Goal: Task Accomplishment & Management: Use online tool/utility

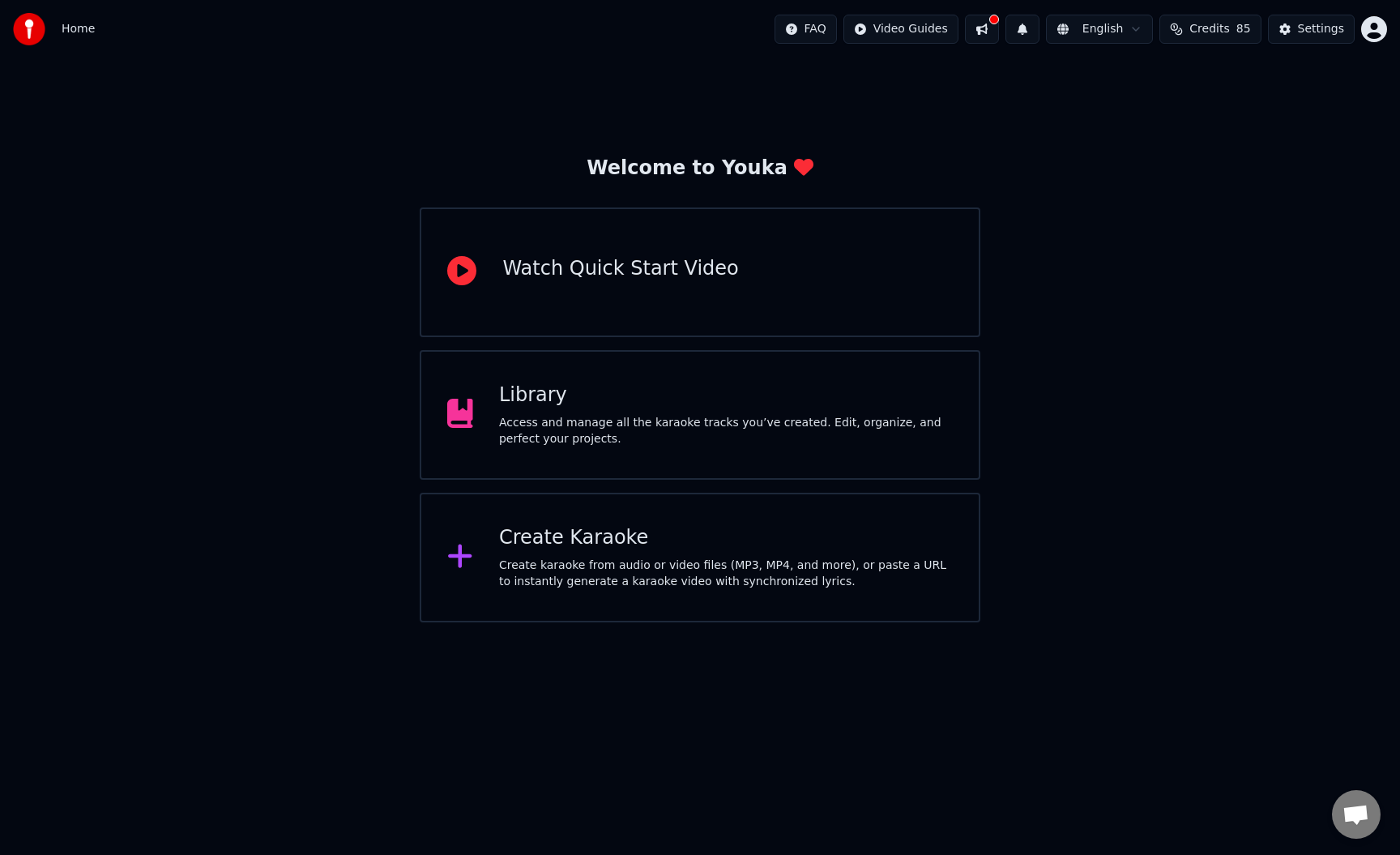
click at [686, 533] on div "Create Karaoke" at bounding box center [726, 538] width 454 height 26
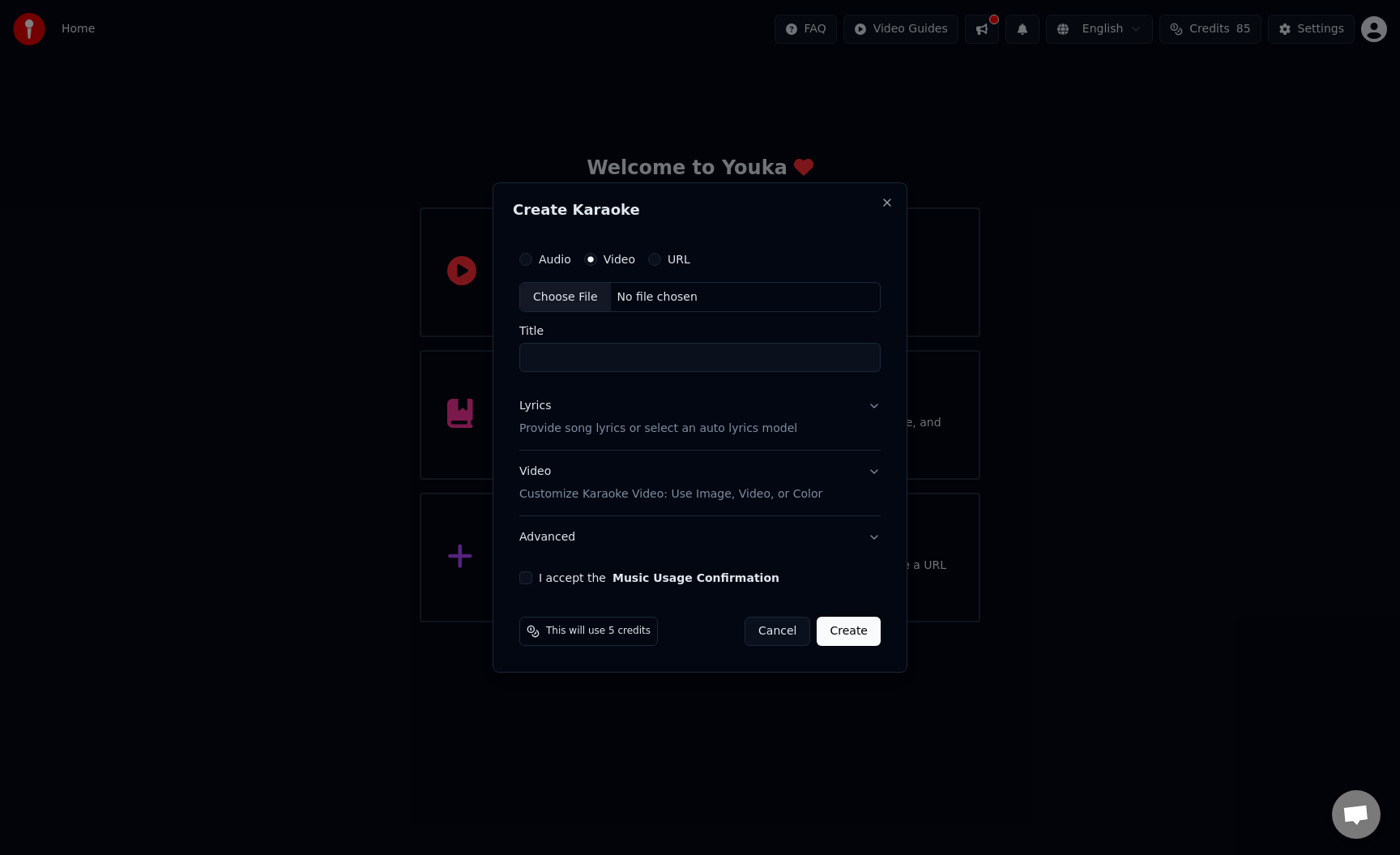
click at [561, 262] on label "Audio" at bounding box center [554, 259] width 32 height 12
click at [533, 262] on button "Audio" at bounding box center [526, 259] width 13 height 13
click at [559, 344] on input "Title" at bounding box center [700, 358] width 362 height 29
click at [679, 260] on label "URL" at bounding box center [679, 259] width 23 height 12
click at [661, 260] on button "URL" at bounding box center [654, 259] width 13 height 13
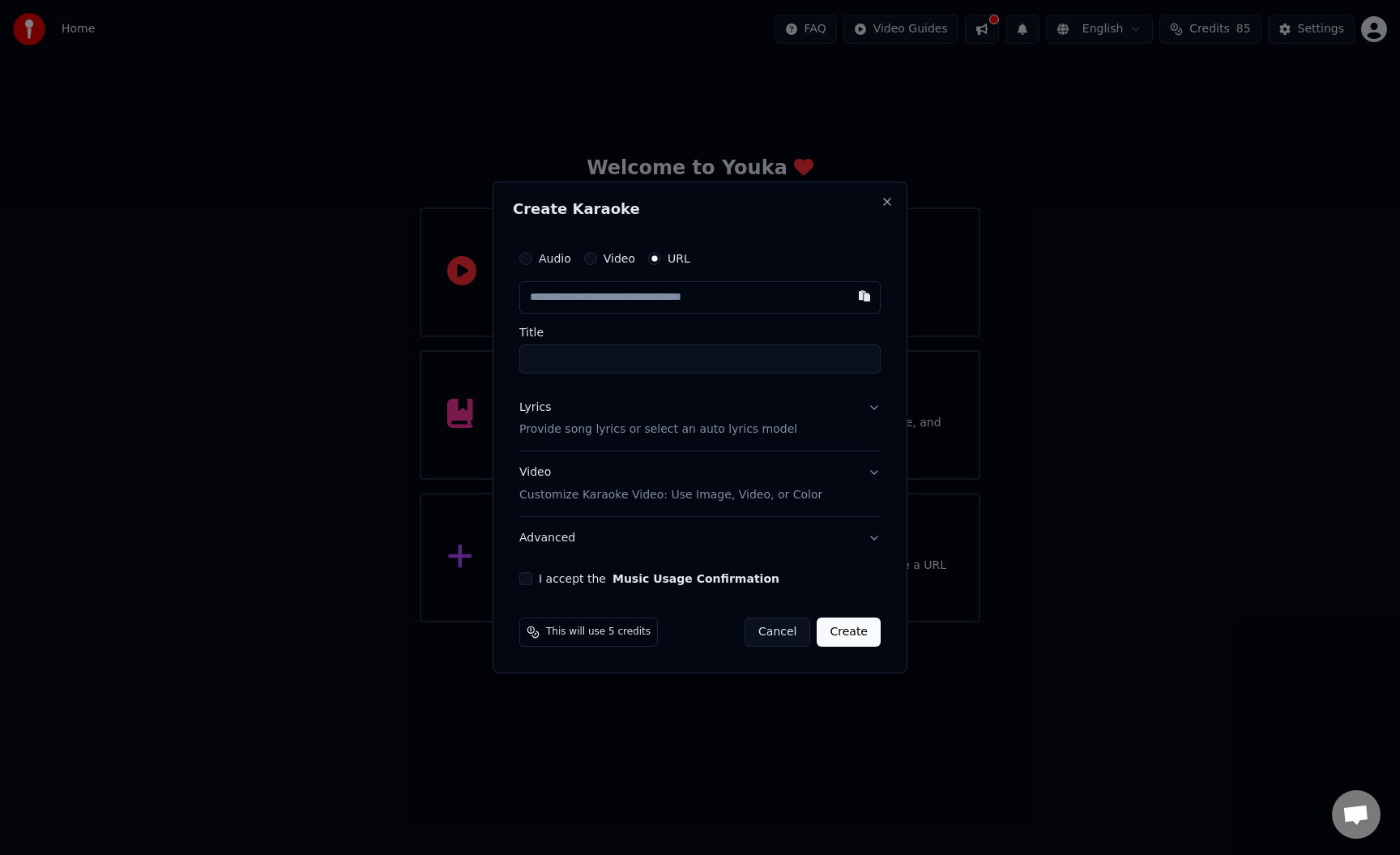
click at [672, 296] on input "text" at bounding box center [700, 297] width 362 height 32
paste input "**********"
type input "**********"
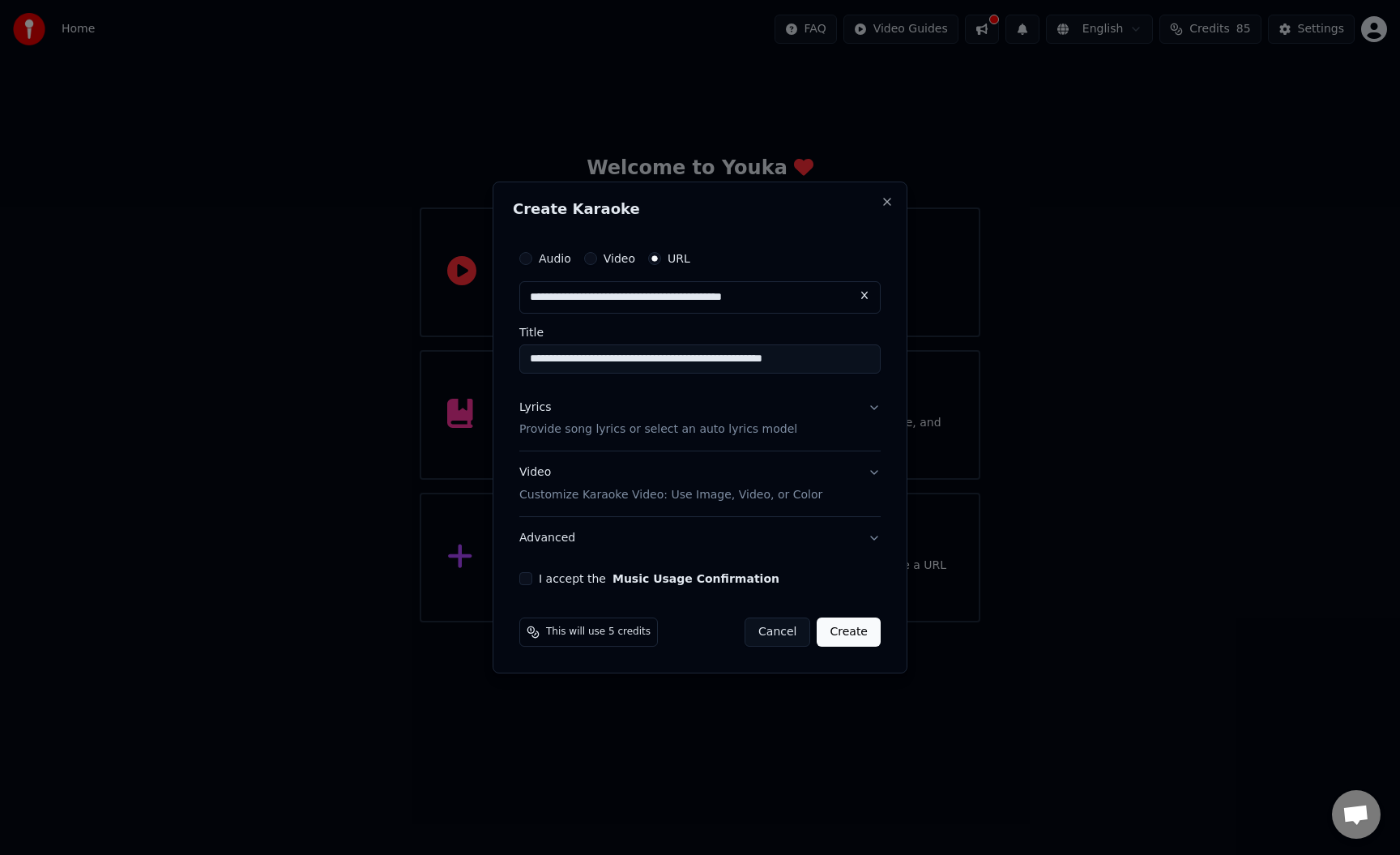
click at [646, 358] on input "**********" at bounding box center [700, 358] width 362 height 29
click at [662, 360] on input "**********" at bounding box center [700, 358] width 362 height 29
click at [668, 416] on div "Lyrics Provide song lyrics or select an auto lyrics model" at bounding box center [658, 418] width 278 height 39
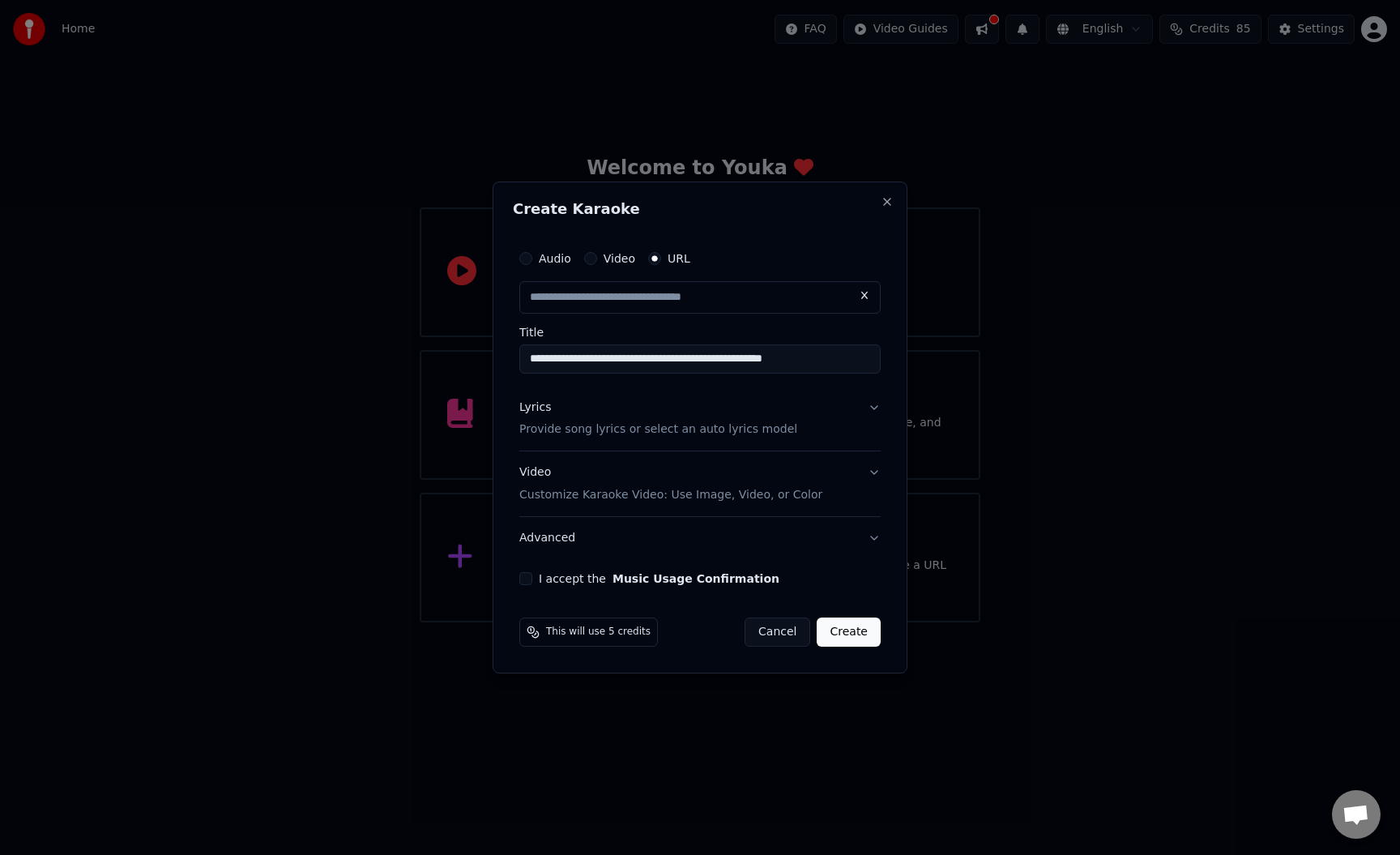
type input "**********"
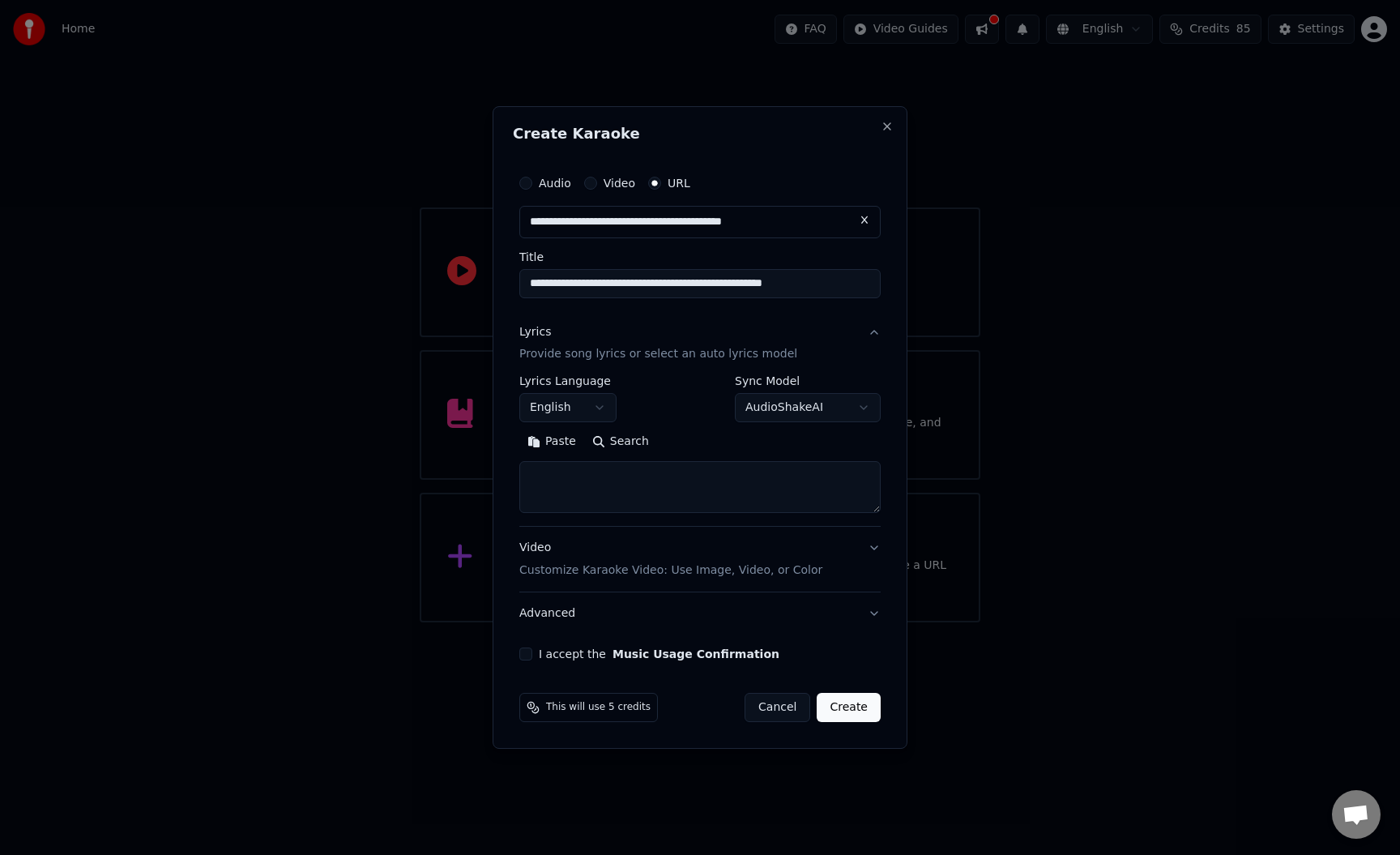
click at [547, 414] on button "English" at bounding box center [568, 408] width 97 height 29
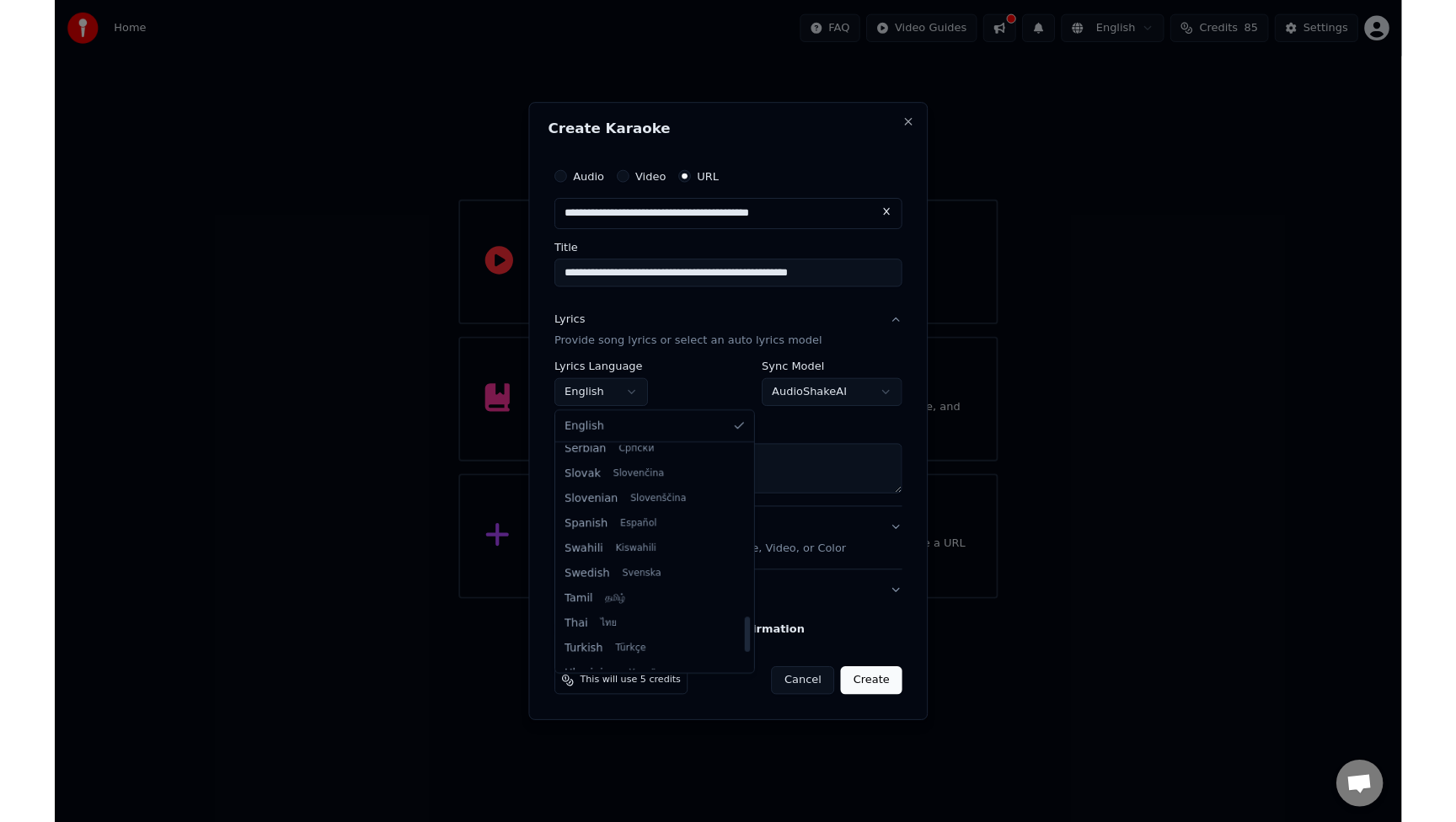
scroll to position [1204, 0]
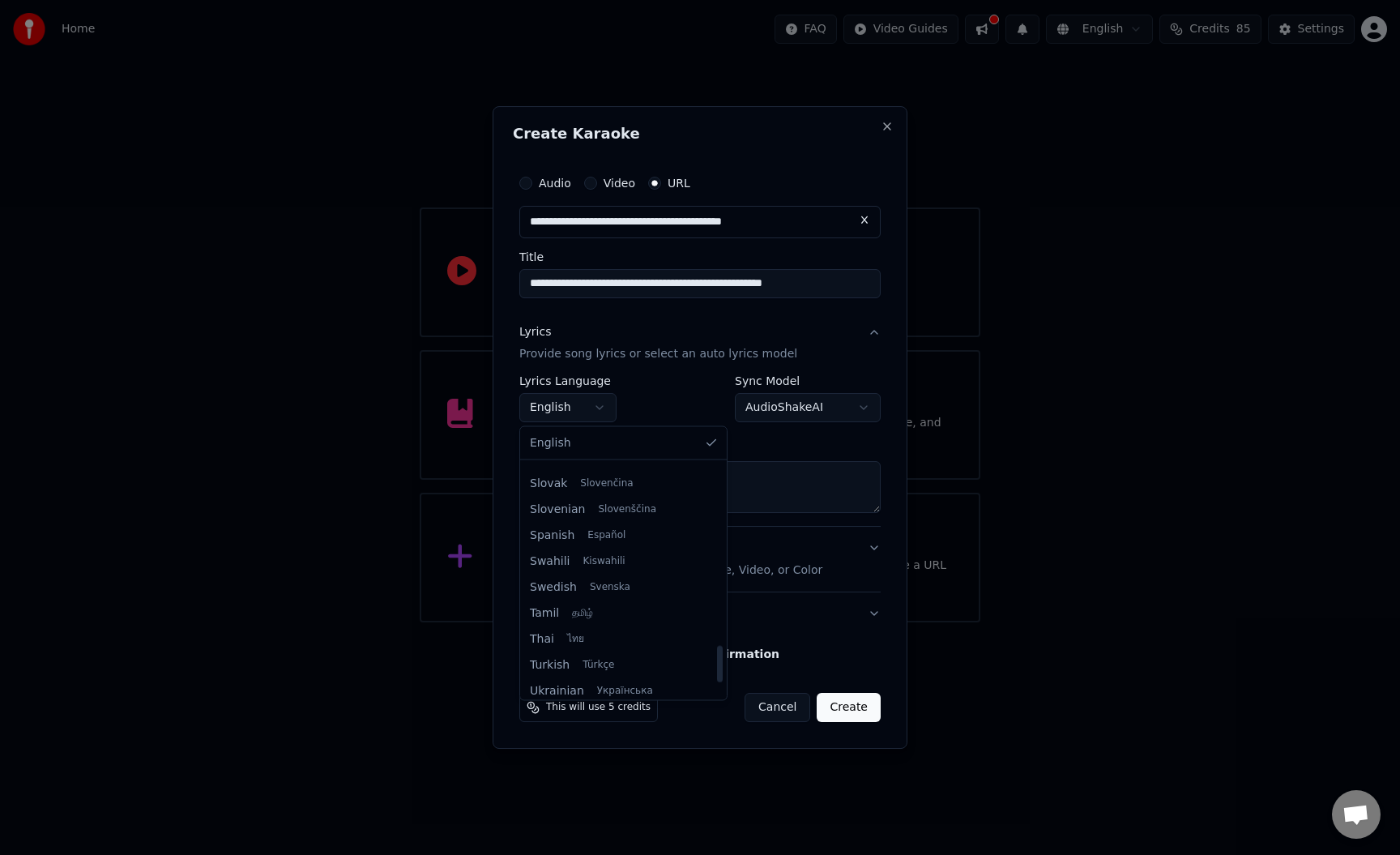
select select "**"
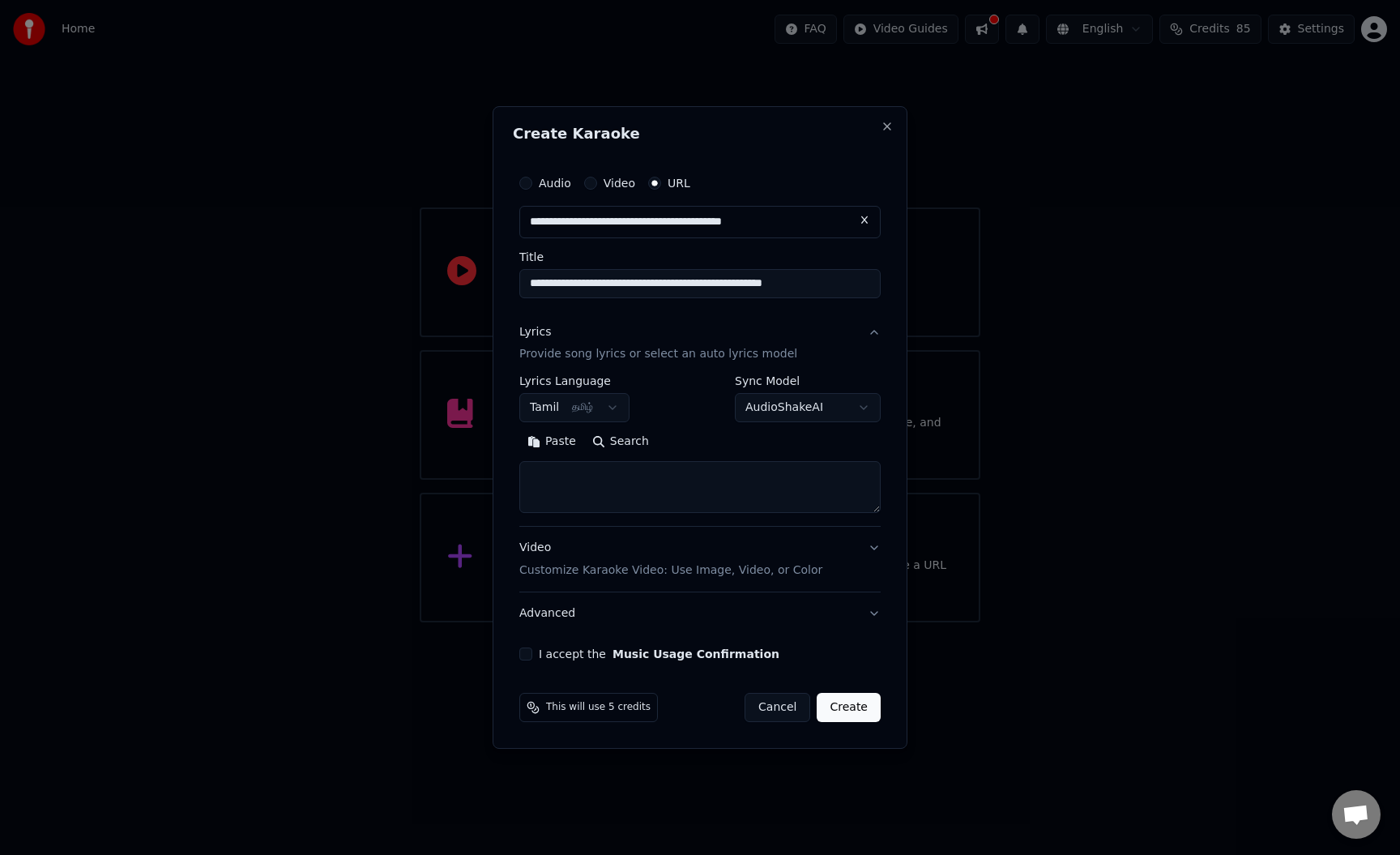
click at [871, 410] on button "AudioShakeAI" at bounding box center [807, 408] width 146 height 29
select select "**********"
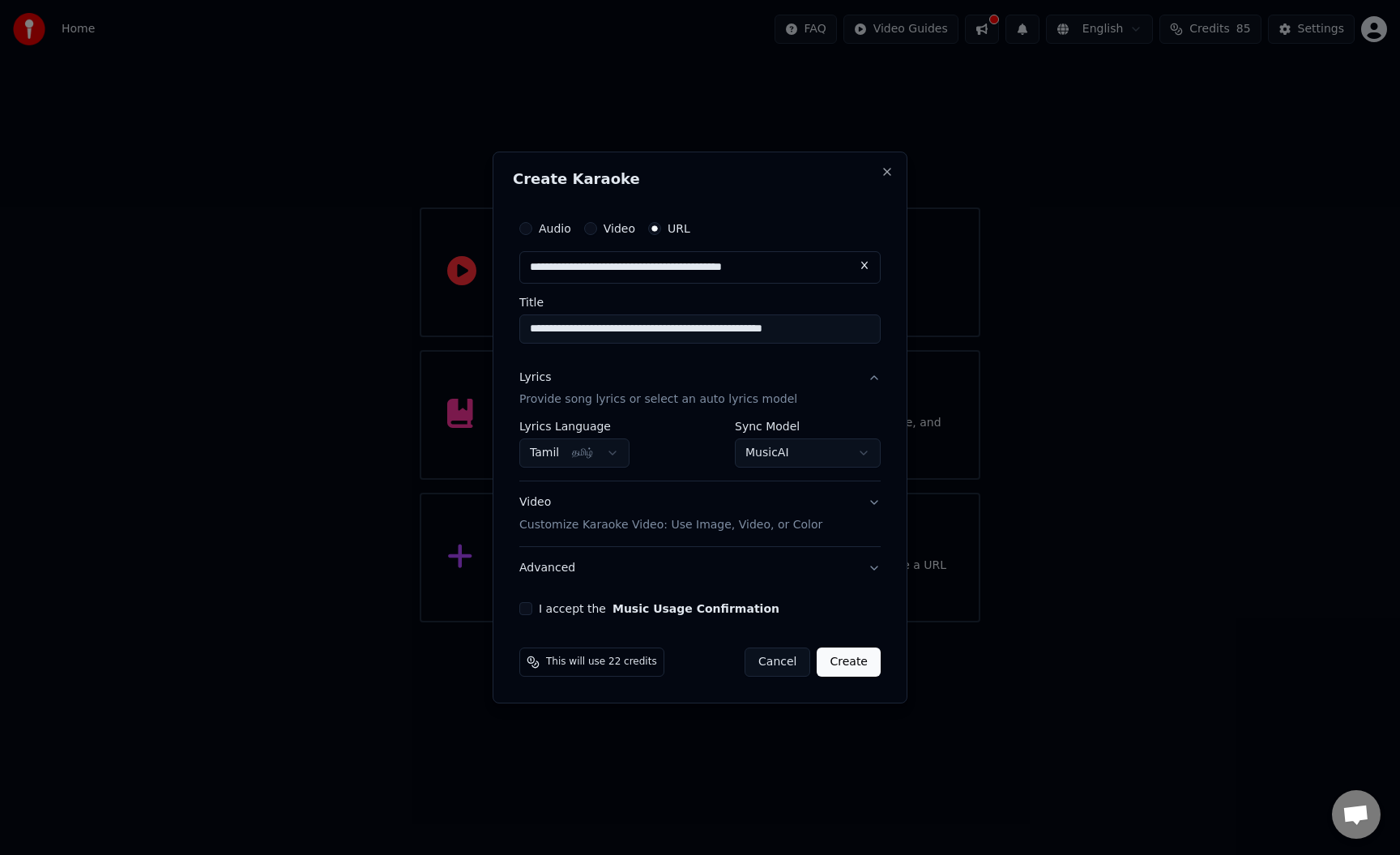
click at [870, 511] on button "Video Customize Karaoke Video: Use Image, Video, or Color" at bounding box center [700, 514] width 362 height 65
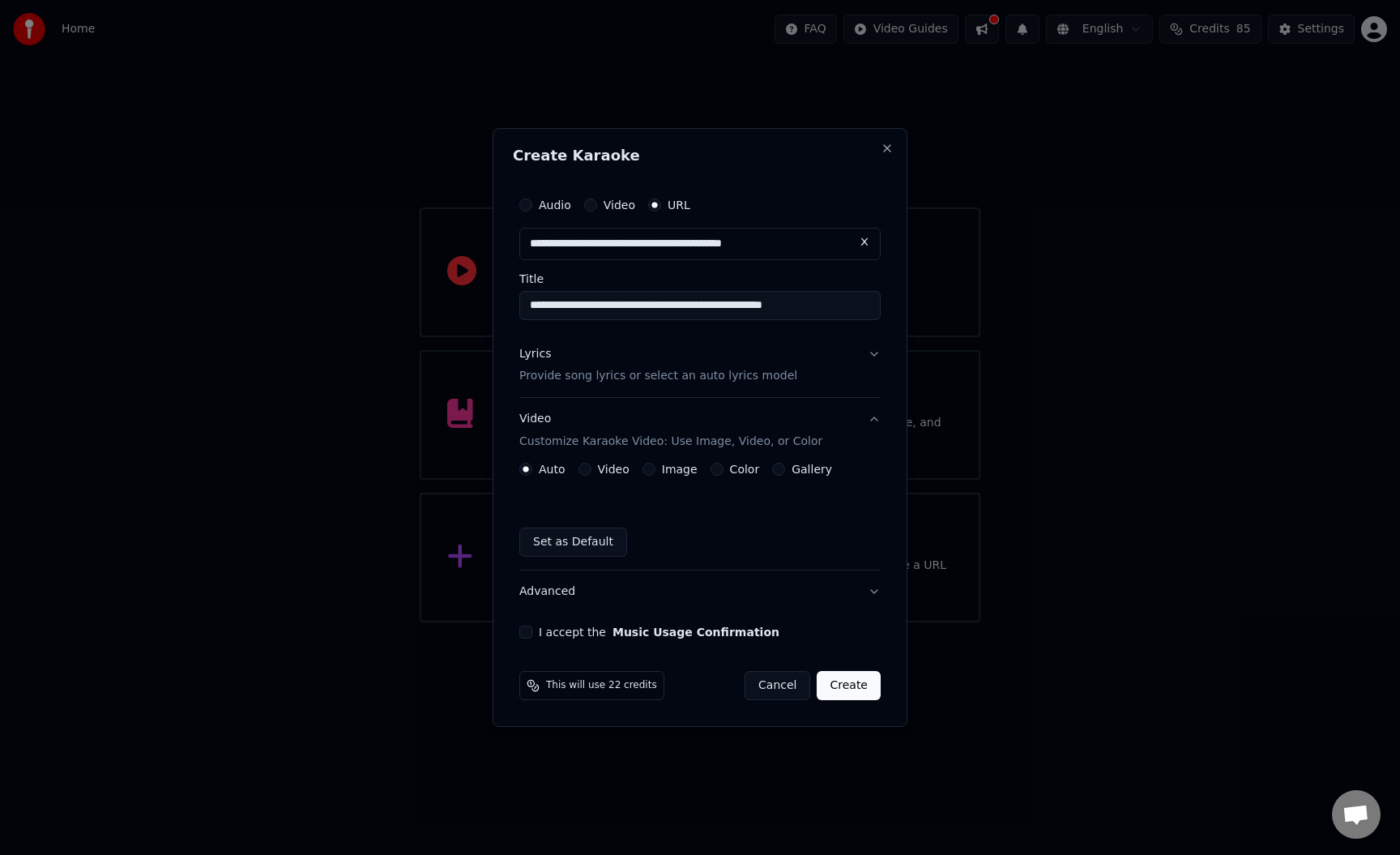
click at [765, 397] on div "Lyrics Provide song lyrics or select an auto lyrics model" at bounding box center [700, 366] width 362 height 66
click at [610, 548] on button "Set as Default" at bounding box center [573, 542] width 108 height 29
click at [525, 635] on button "I accept the Music Usage Confirmation" at bounding box center [526, 632] width 13 height 13
click at [620, 202] on label "Video" at bounding box center [619, 205] width 31 height 12
click at [597, 202] on button "Video" at bounding box center [591, 205] width 13 height 13
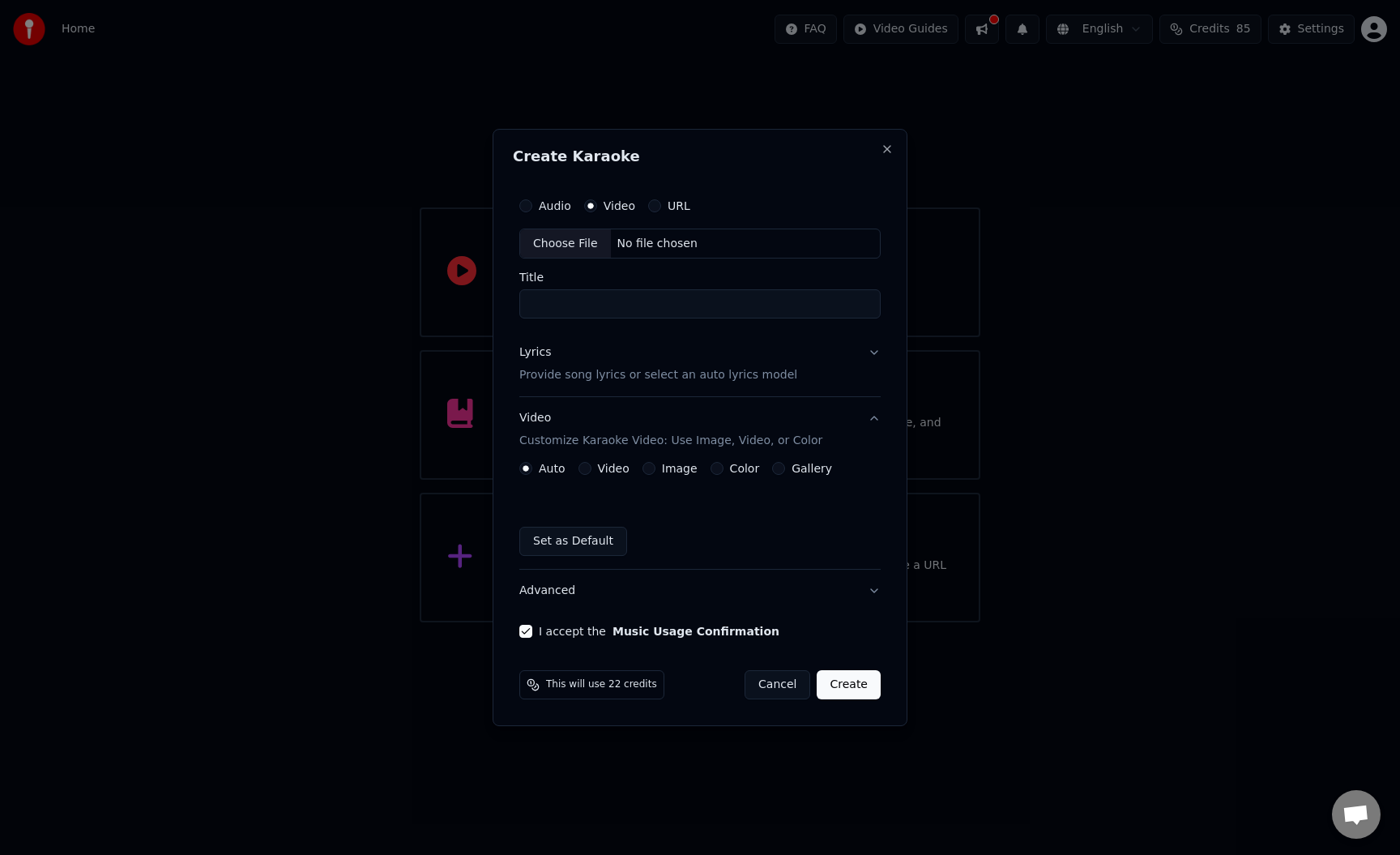
click at [552, 210] on label "Audio" at bounding box center [554, 206] width 32 height 12
click at [533, 210] on button "Audio" at bounding box center [526, 206] width 13 height 13
click at [892, 150] on button "Close" at bounding box center [887, 149] width 13 height 13
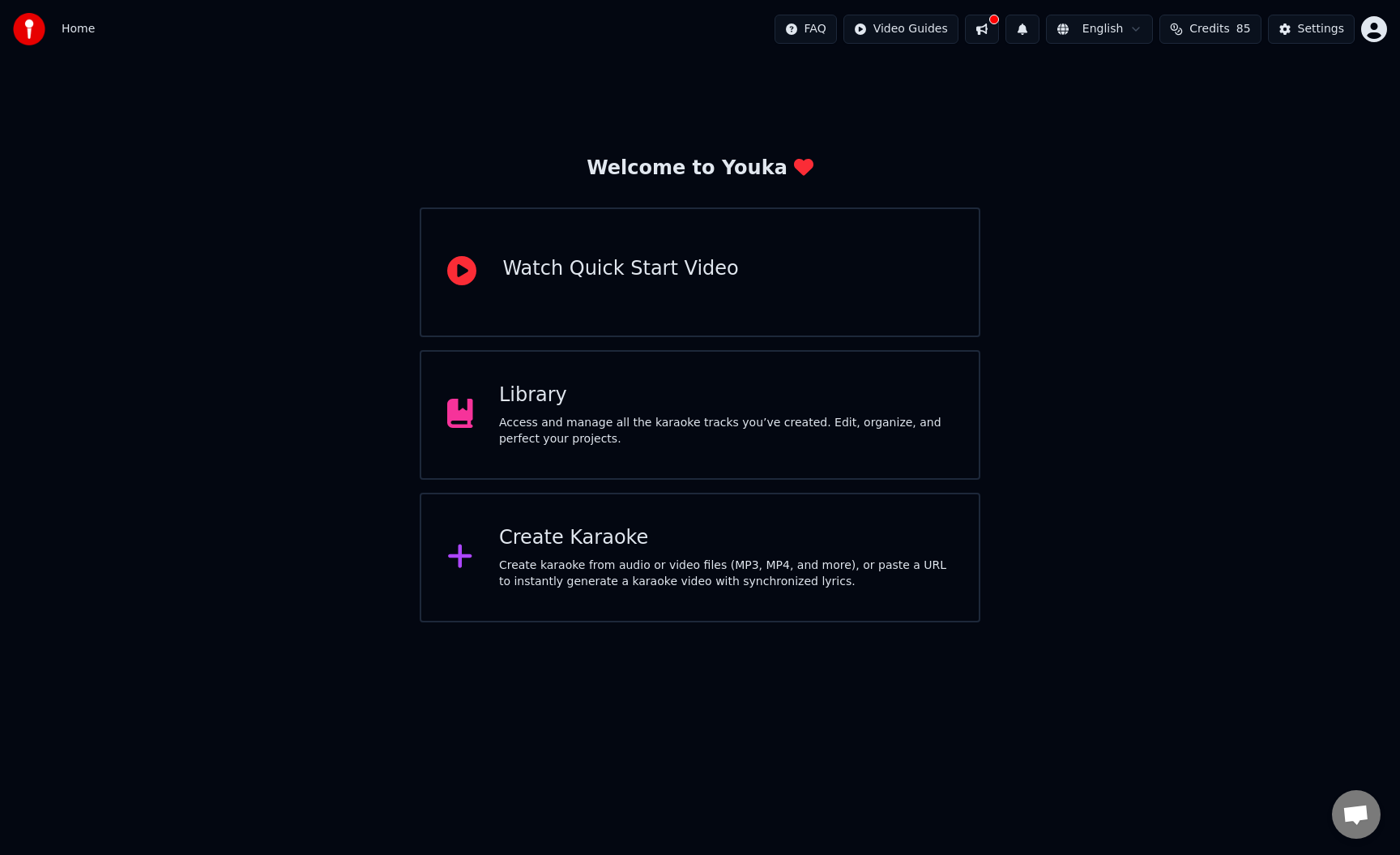
click at [732, 557] on div "Create Karaoke Create karaoke from audio or video files (MP3, MP4, and more), o…" at bounding box center [726, 557] width 454 height 65
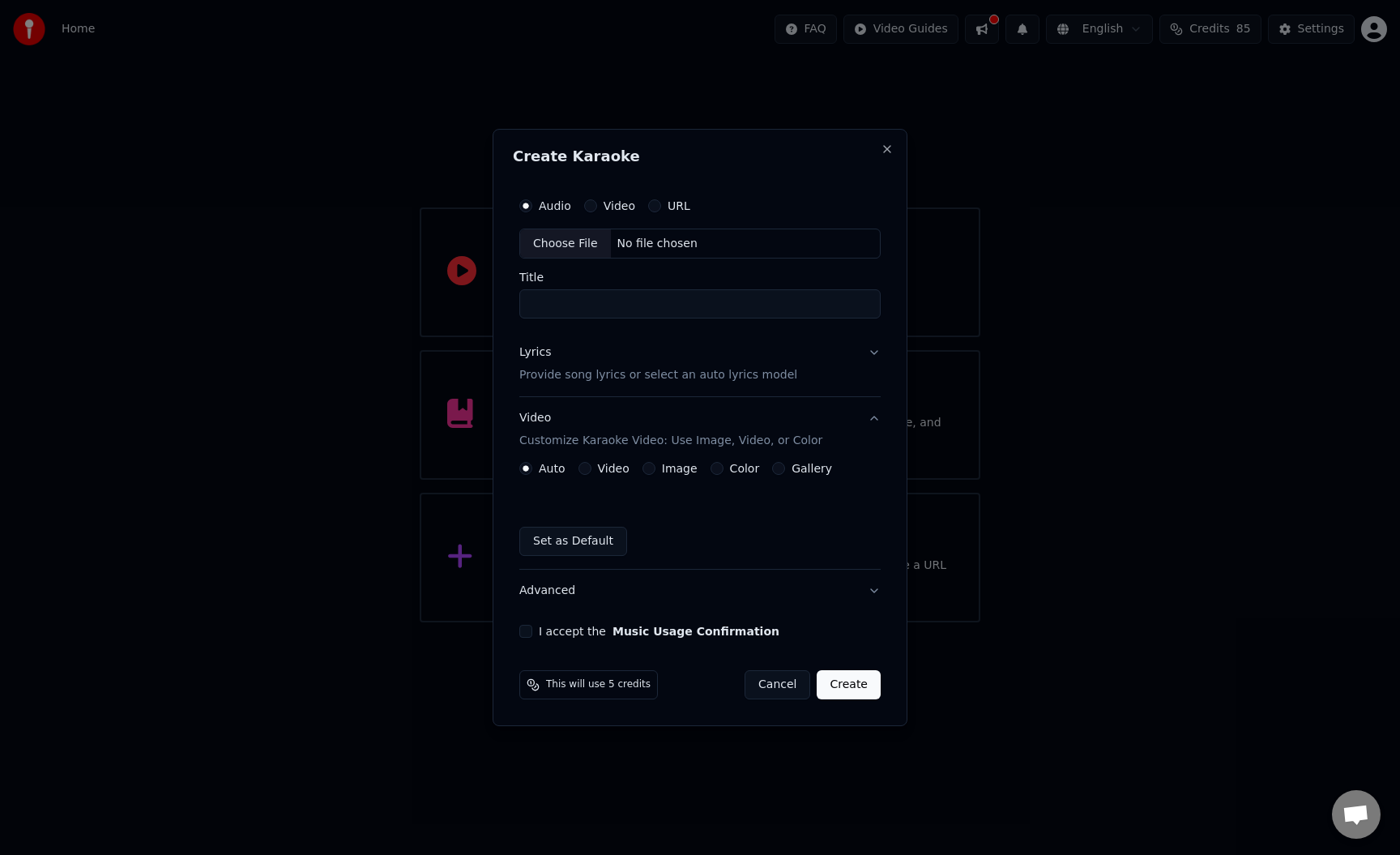
click at [589, 238] on div "Choose File" at bounding box center [566, 243] width 90 height 29
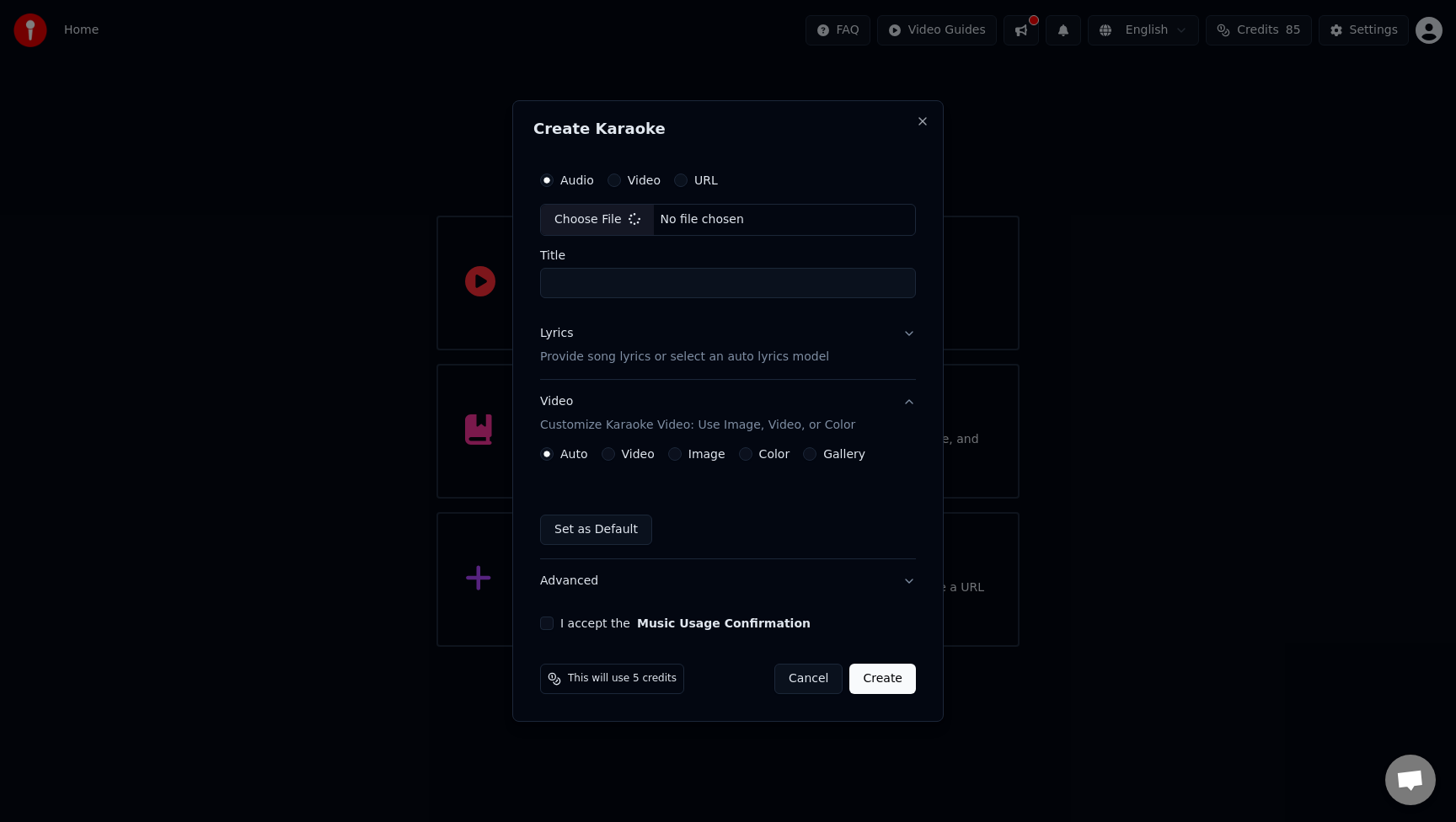
type input "**********"
click at [547, 624] on button "I accept the Music Usage Confirmation" at bounding box center [544, 623] width 14 height 14
click at [609, 585] on button "Advanced" at bounding box center [728, 580] width 382 height 44
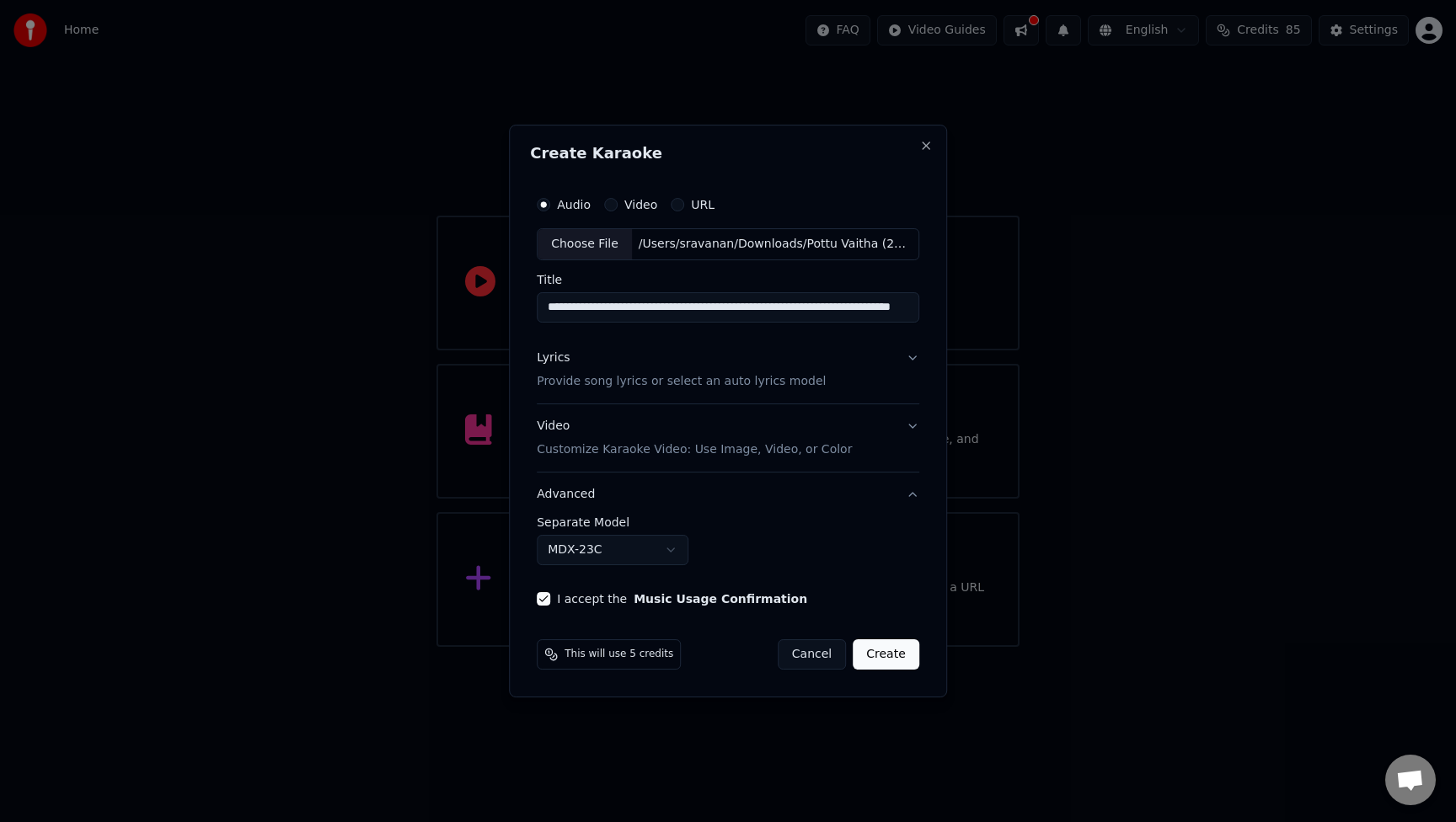
click at [676, 553] on button "MDX-23C" at bounding box center [612, 549] width 151 height 30
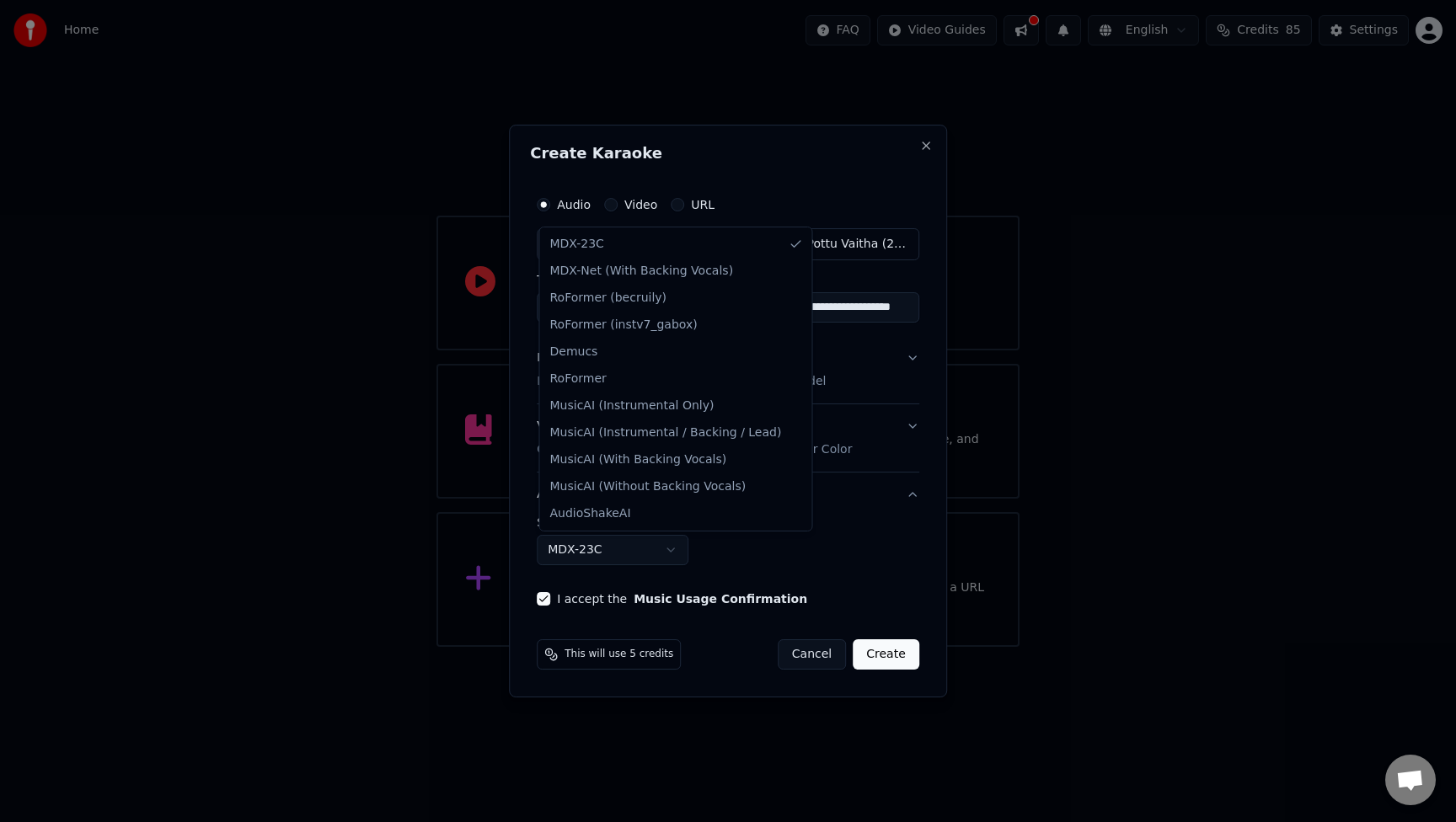
click at [744, 560] on div at bounding box center [728, 411] width 1456 height 822
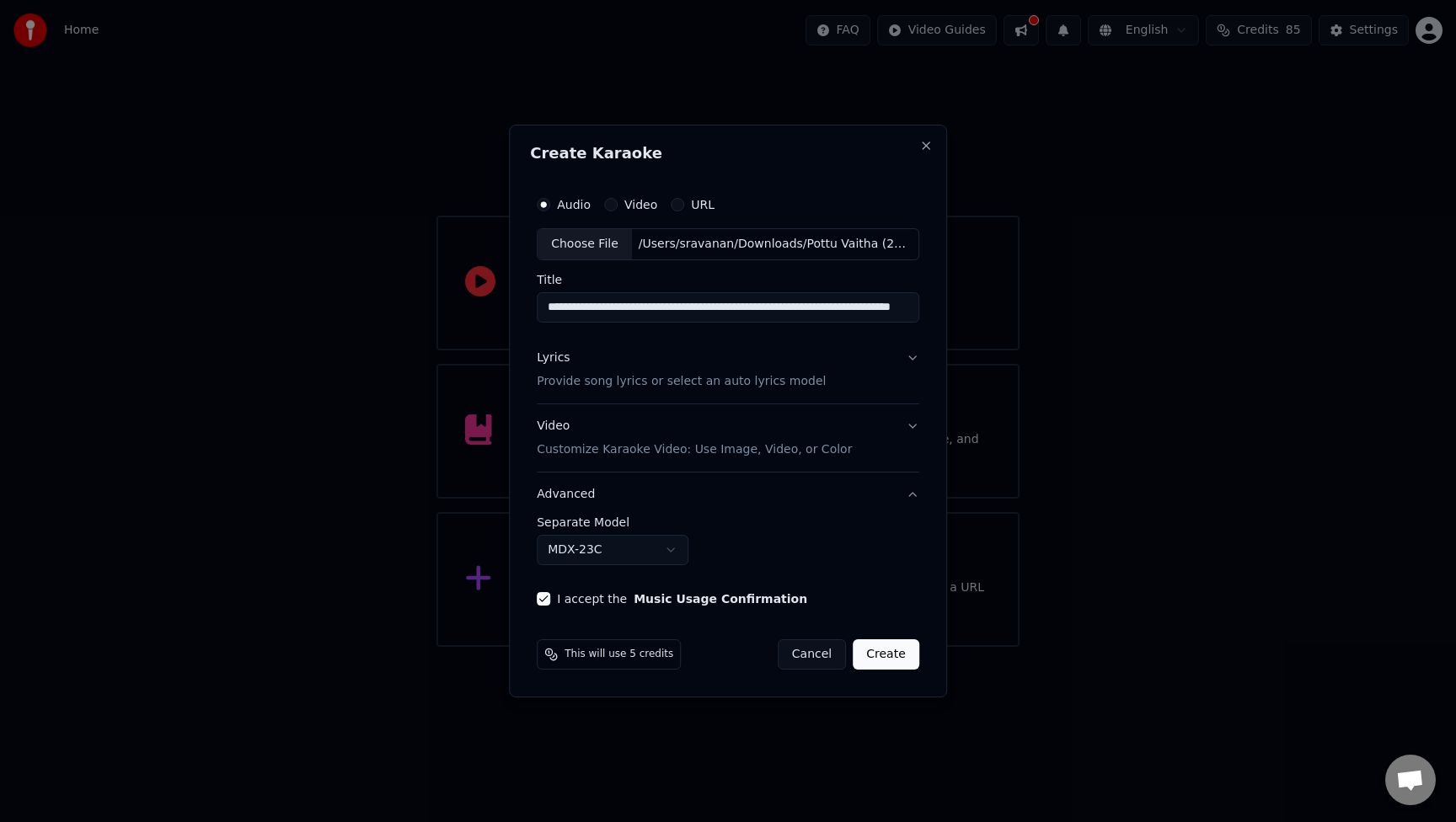
click at [906, 662] on button "Create" at bounding box center [886, 654] width 67 height 30
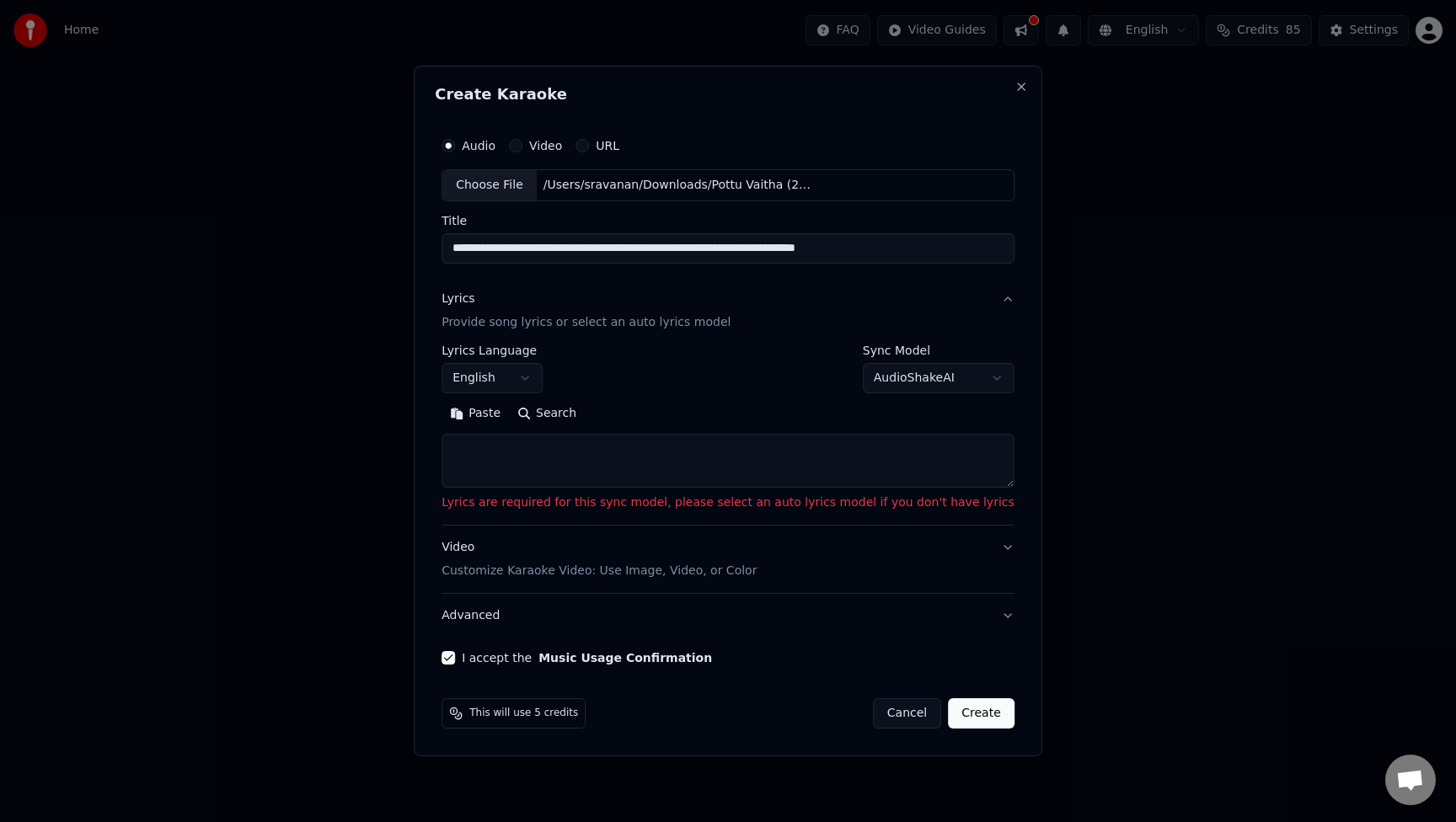
click at [931, 385] on button "AudioShakeAI" at bounding box center [938, 378] width 151 height 30
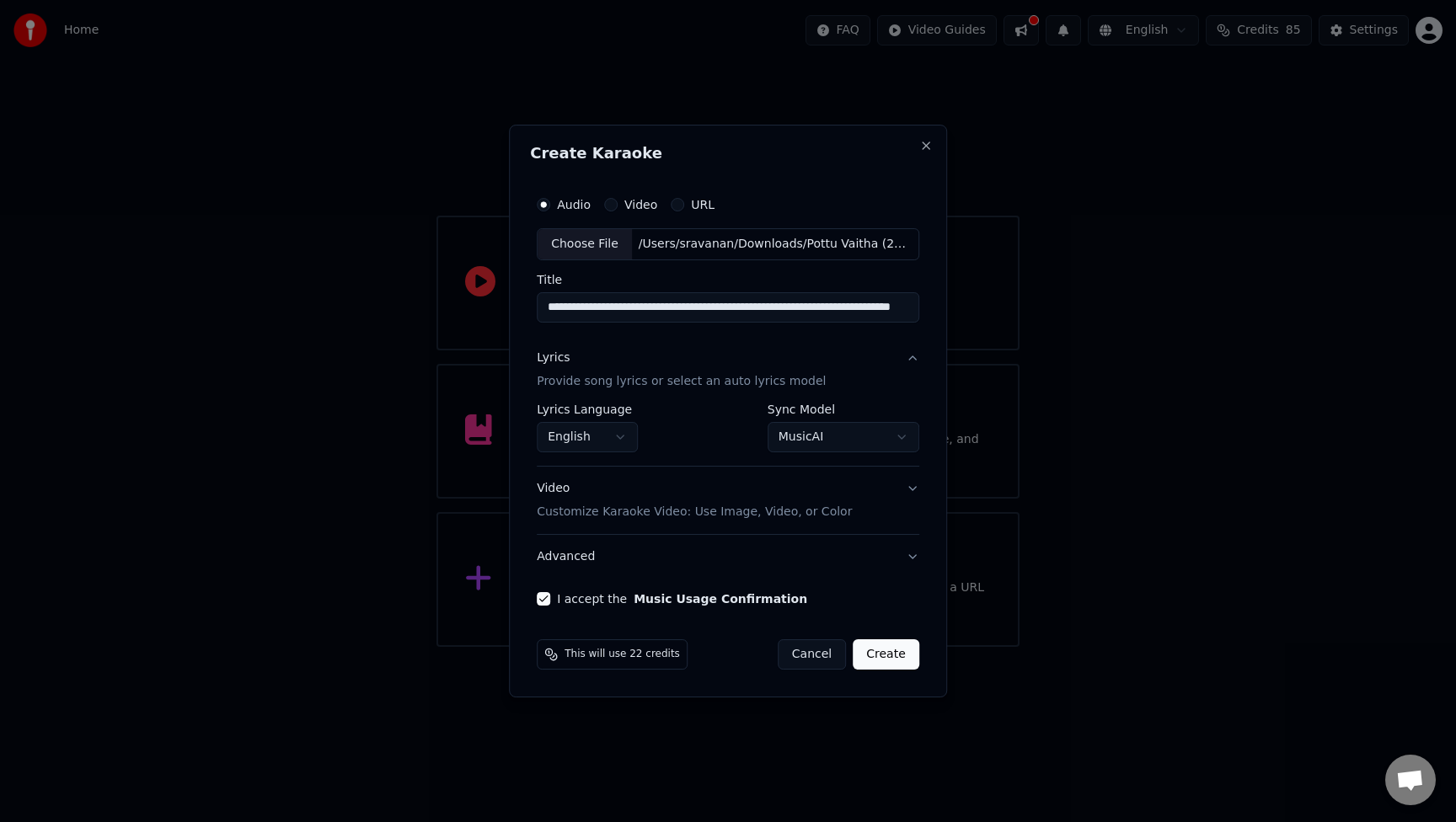
click at [871, 442] on button "MusicAI" at bounding box center [843, 437] width 151 height 30
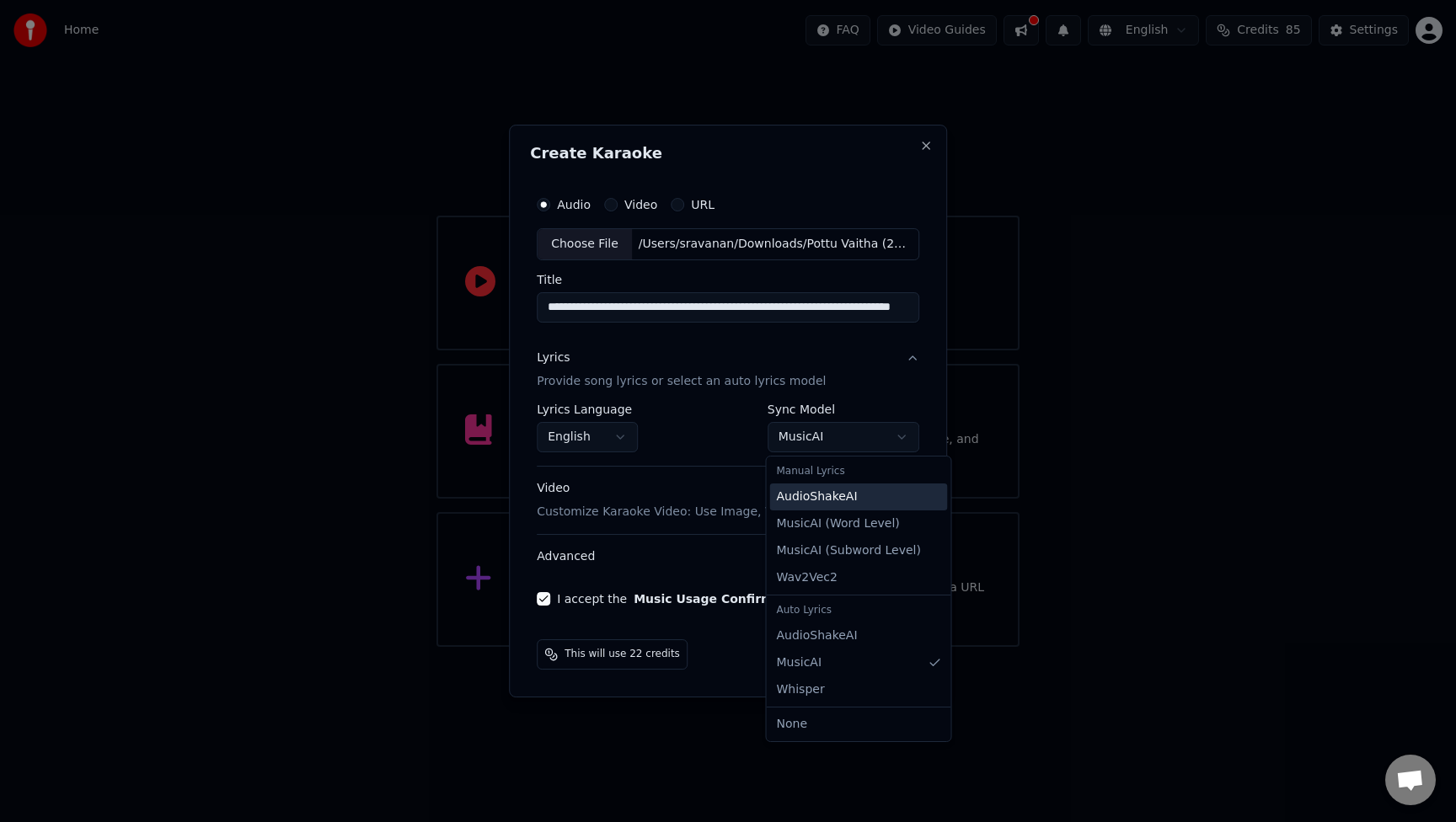
select select "**********"
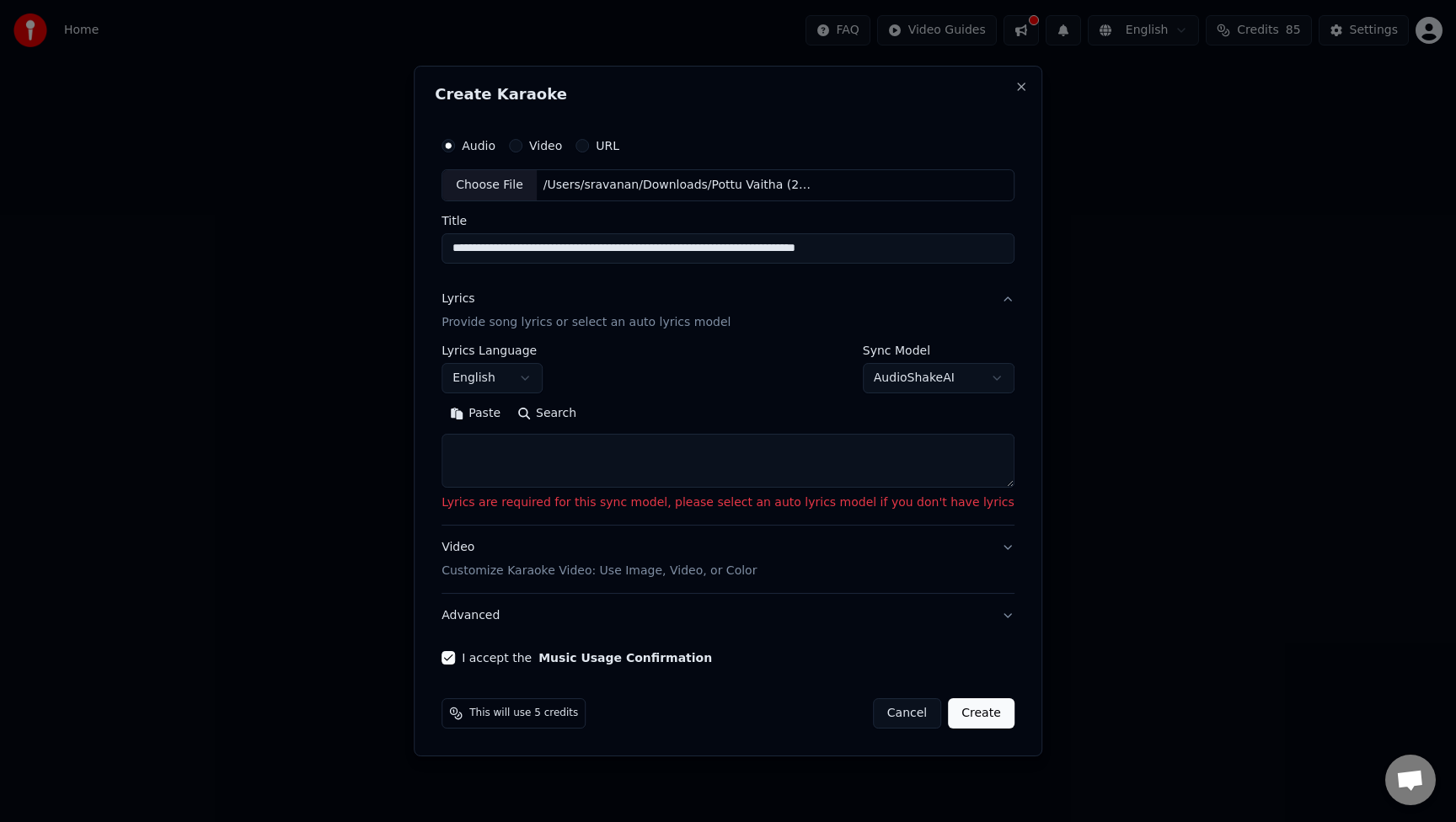
click at [864, 470] on textarea at bounding box center [728, 461] width 573 height 54
paste textarea "**********"
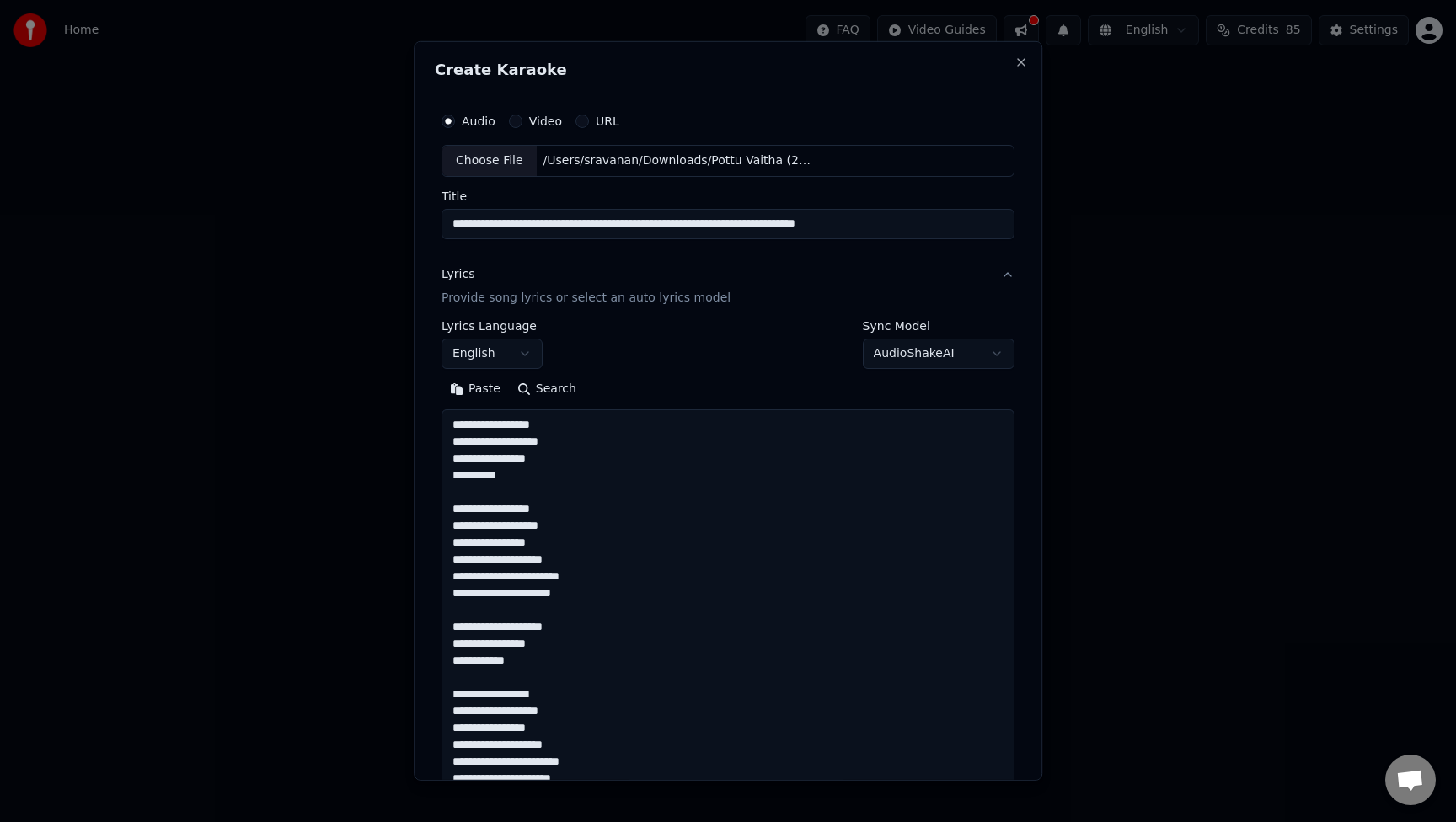
scroll to position [1418, 0]
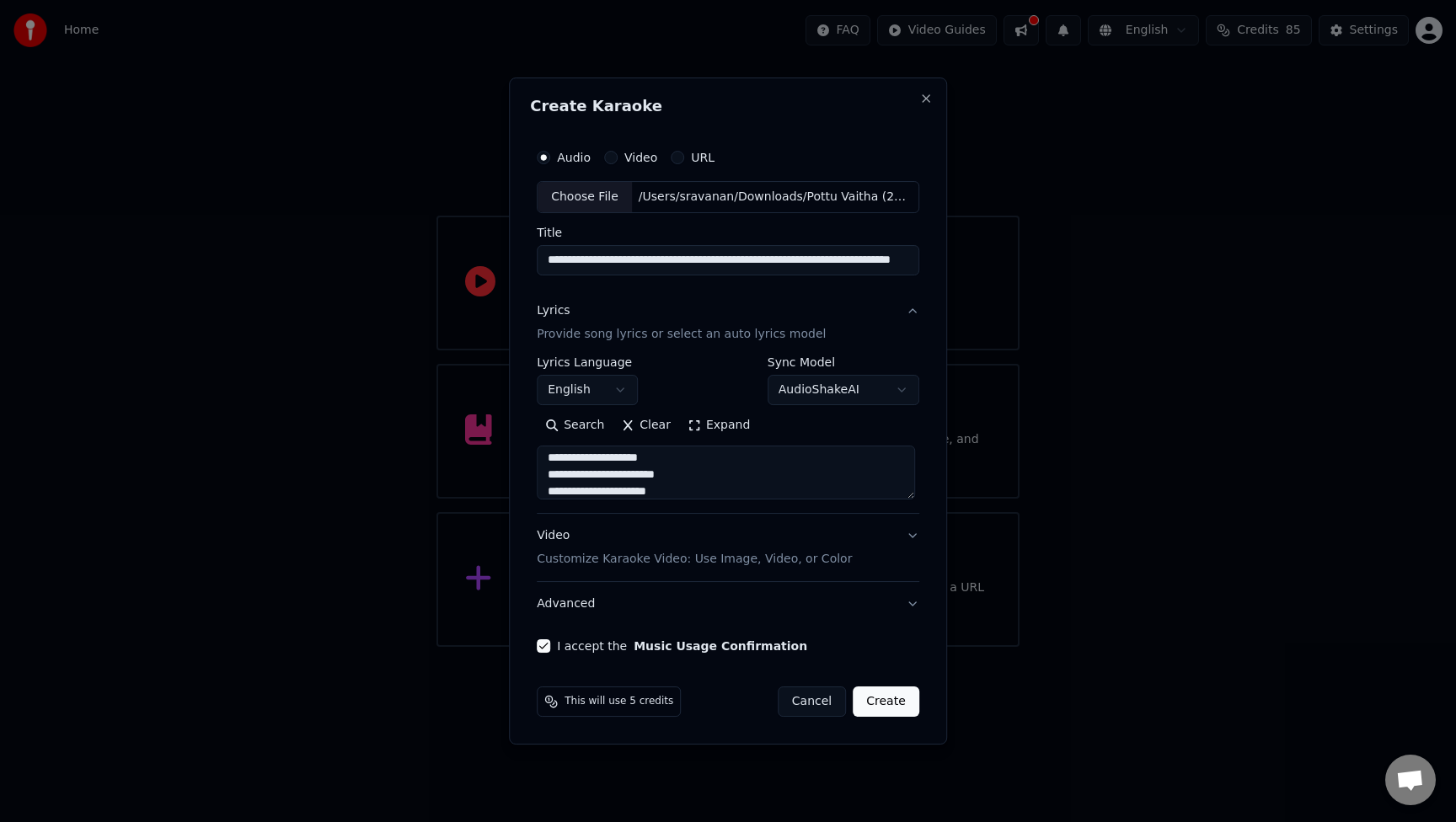
type textarea "**********"
click at [871, 708] on button "Create" at bounding box center [886, 701] width 67 height 30
select select "**"
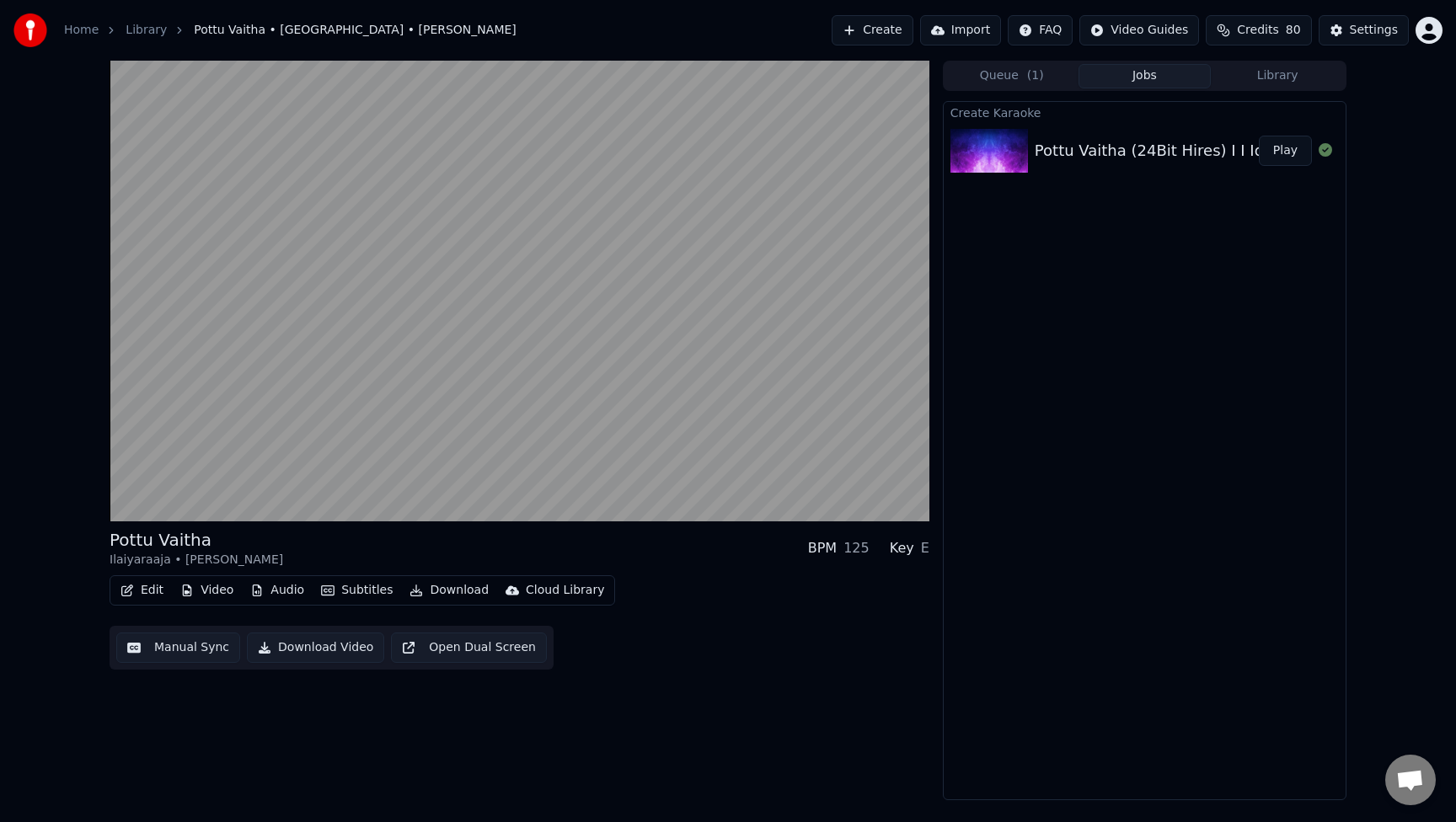
click at [351, 588] on button "Subtitles" at bounding box center [357, 590] width 85 height 24
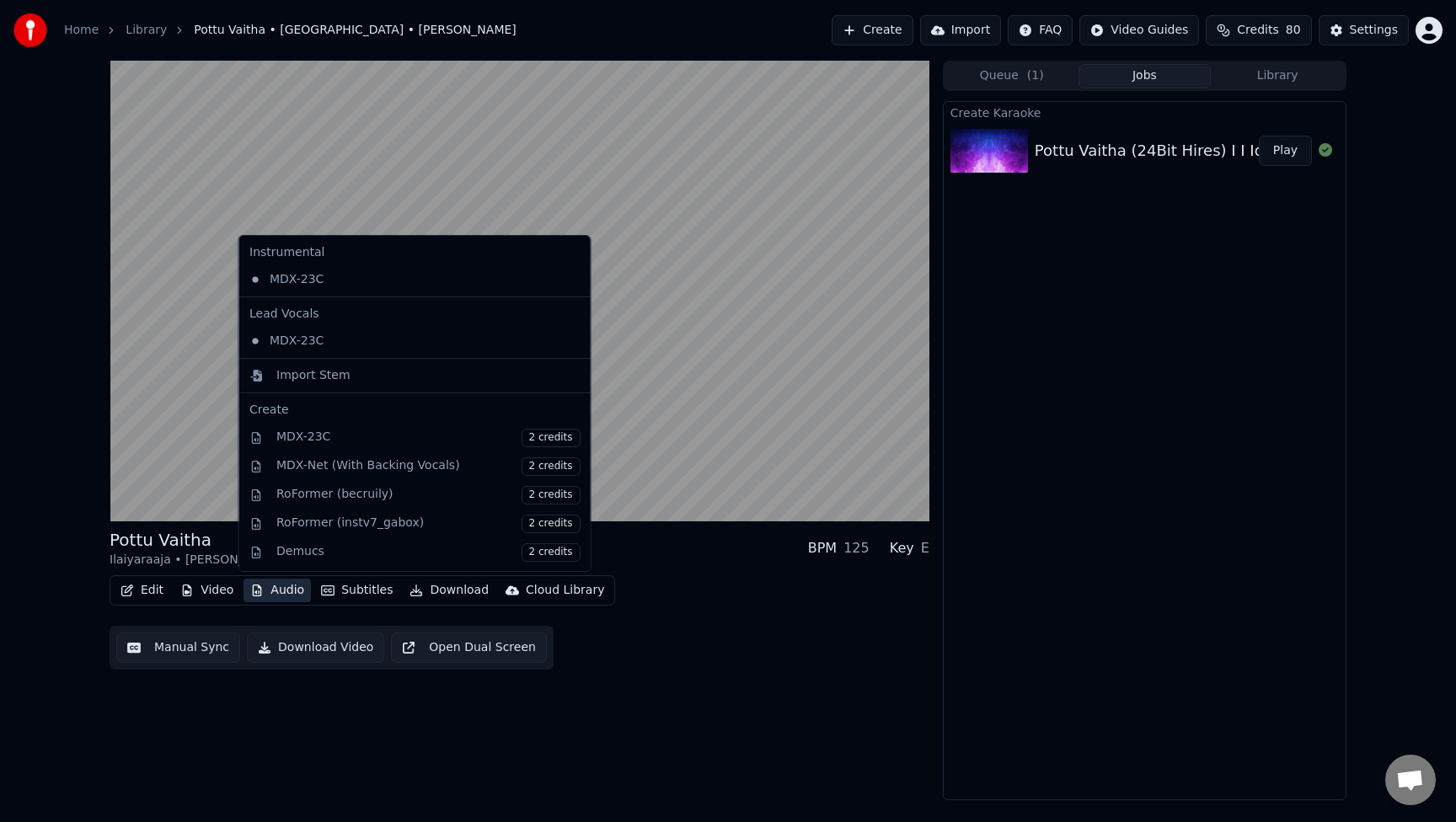
click at [285, 596] on button "Audio" at bounding box center [277, 590] width 68 height 24
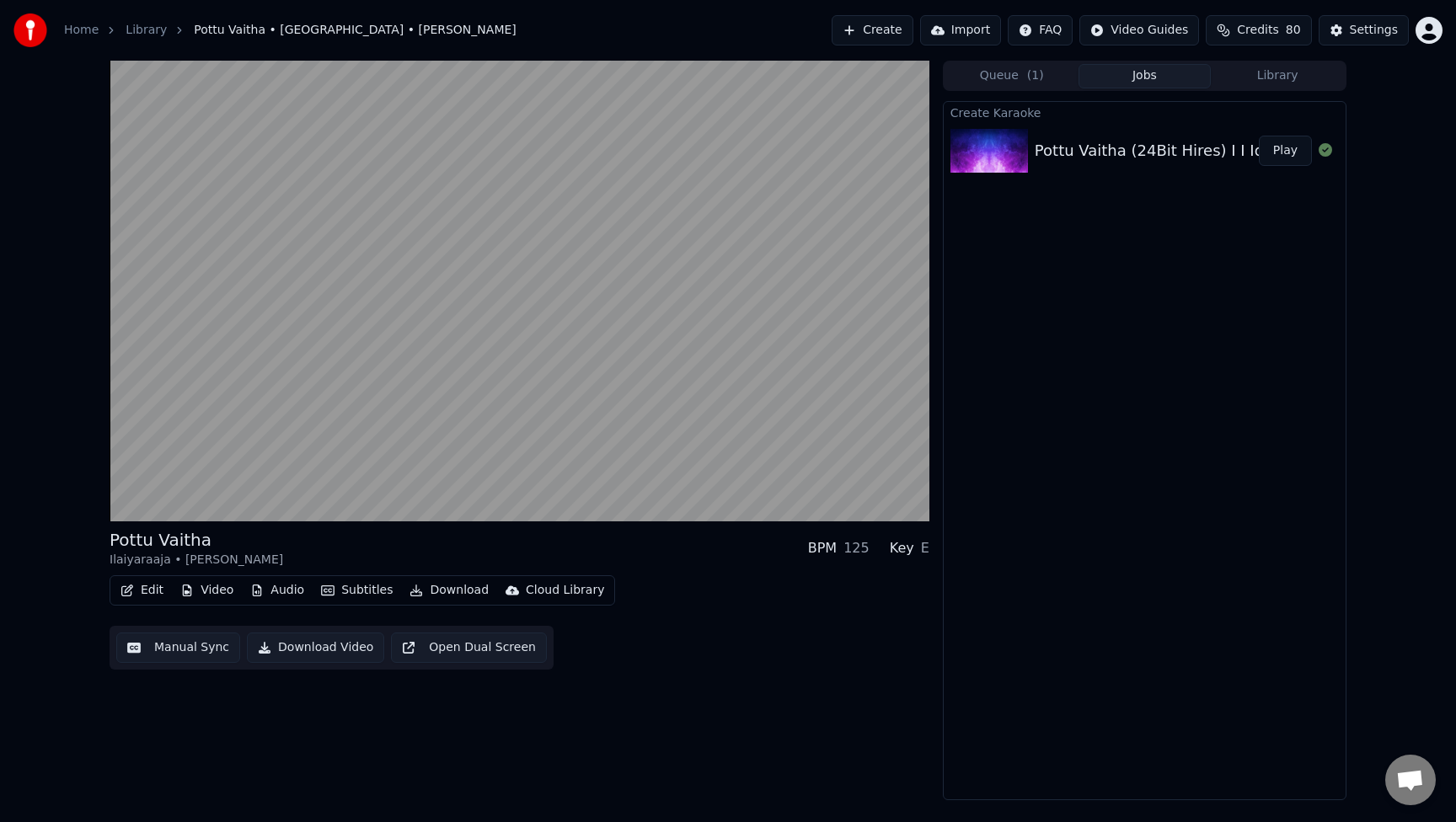
click at [285, 596] on button "Audio" at bounding box center [277, 590] width 68 height 24
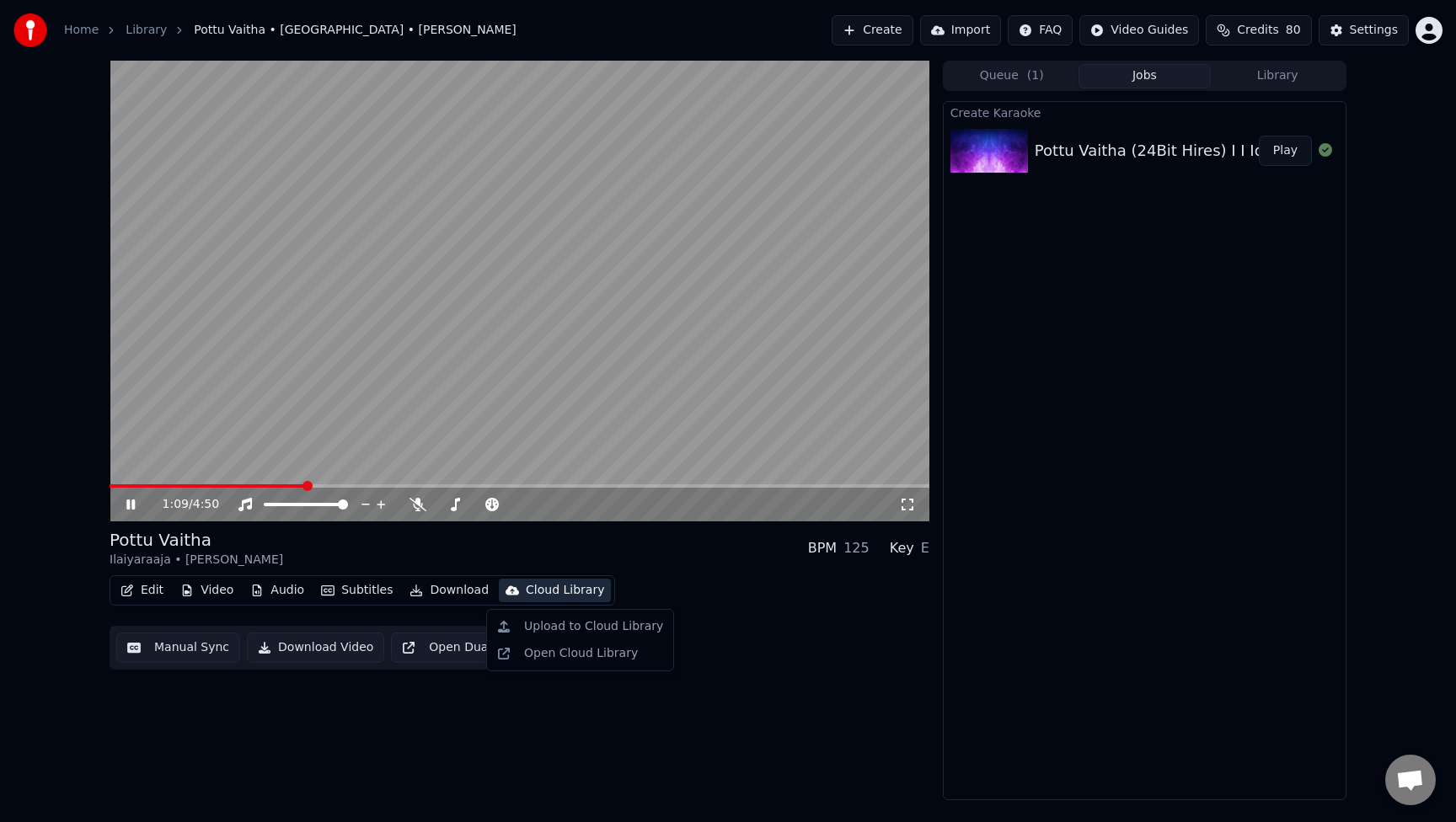
click at [295, 489] on div "1:09 / 4:50" at bounding box center [519, 504] width 820 height 33
click at [279, 594] on button "Audio" at bounding box center [277, 590] width 68 height 24
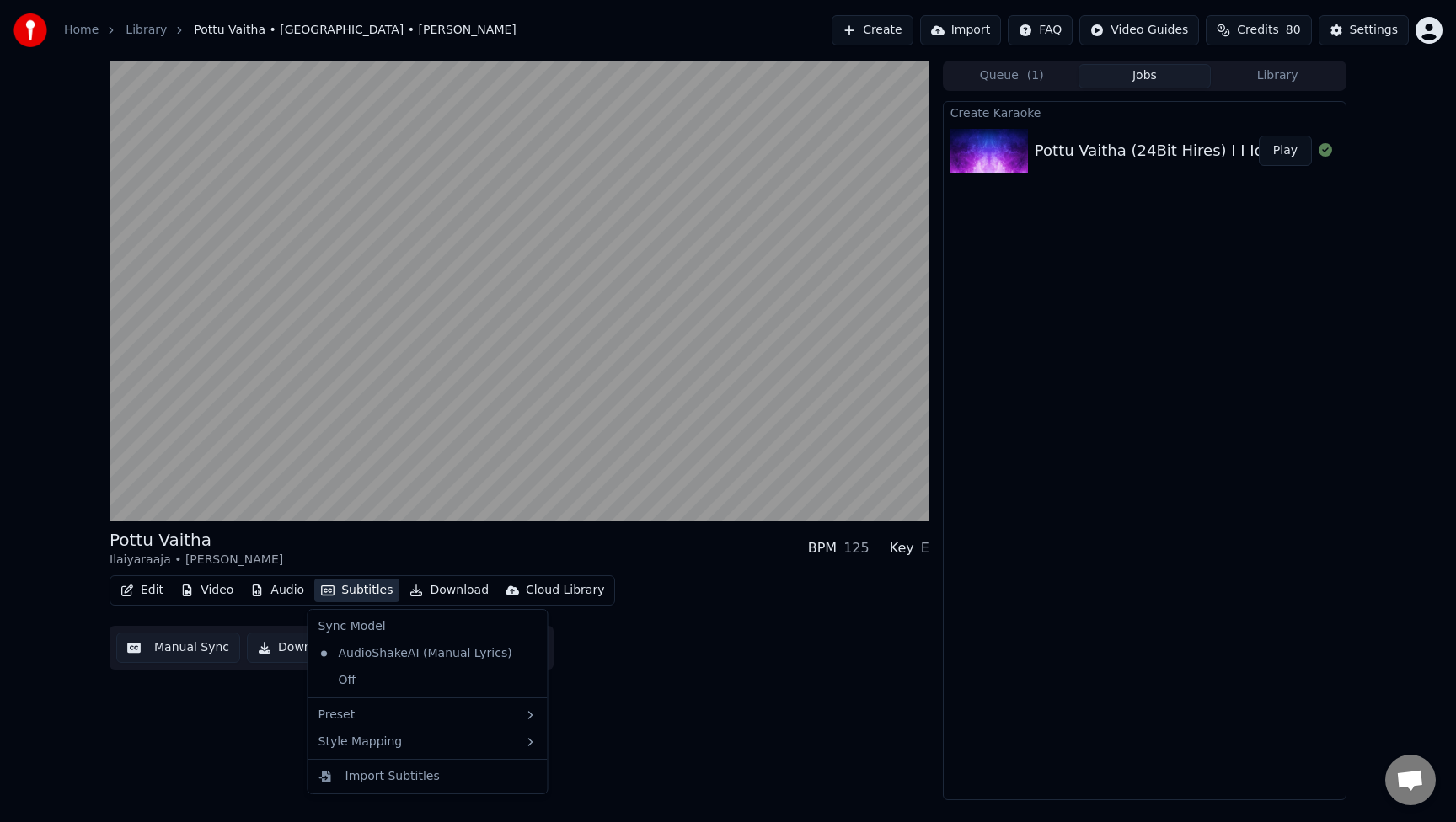
click at [629, 643] on div "Edit Video Audio Subtitles Download Cloud Library Manual Sync Download Video Op…" at bounding box center [519, 622] width 820 height 94
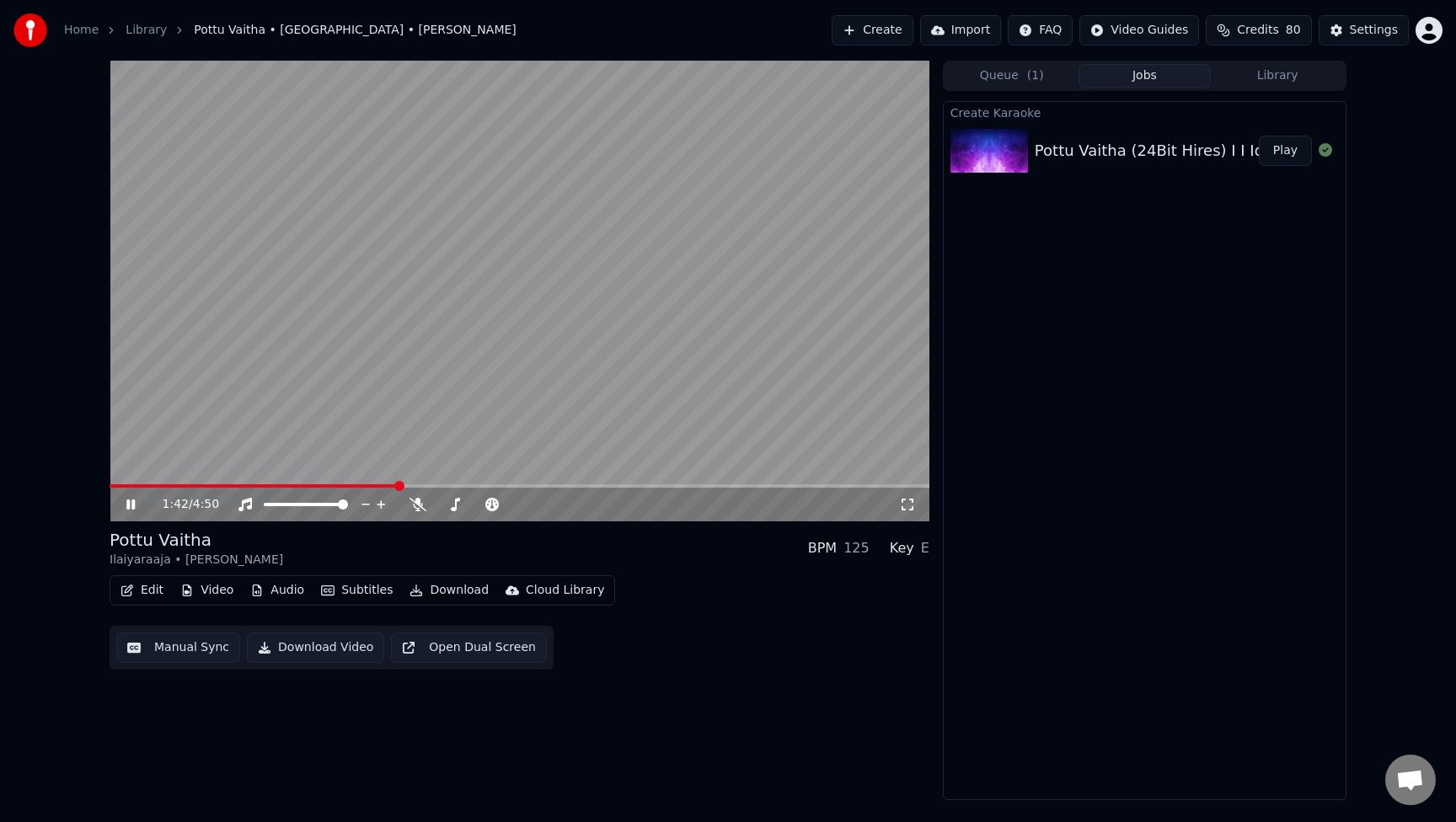
click at [399, 460] on video at bounding box center [519, 291] width 820 height 461
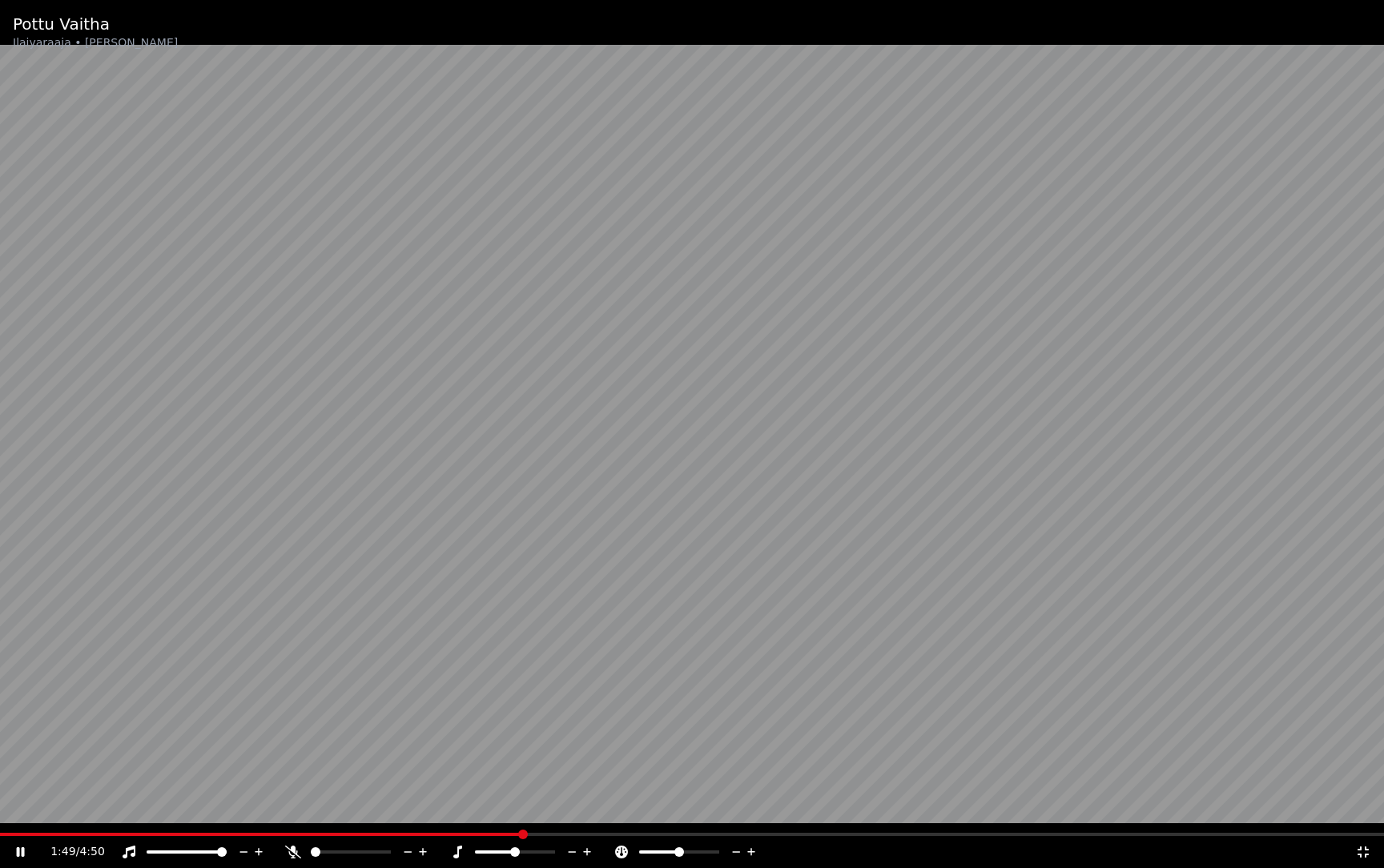
click at [338, 844] on span at bounding box center [350, 853] width 80 height 3
click at [310, 844] on span at bounding box center [315, 853] width 10 height 10
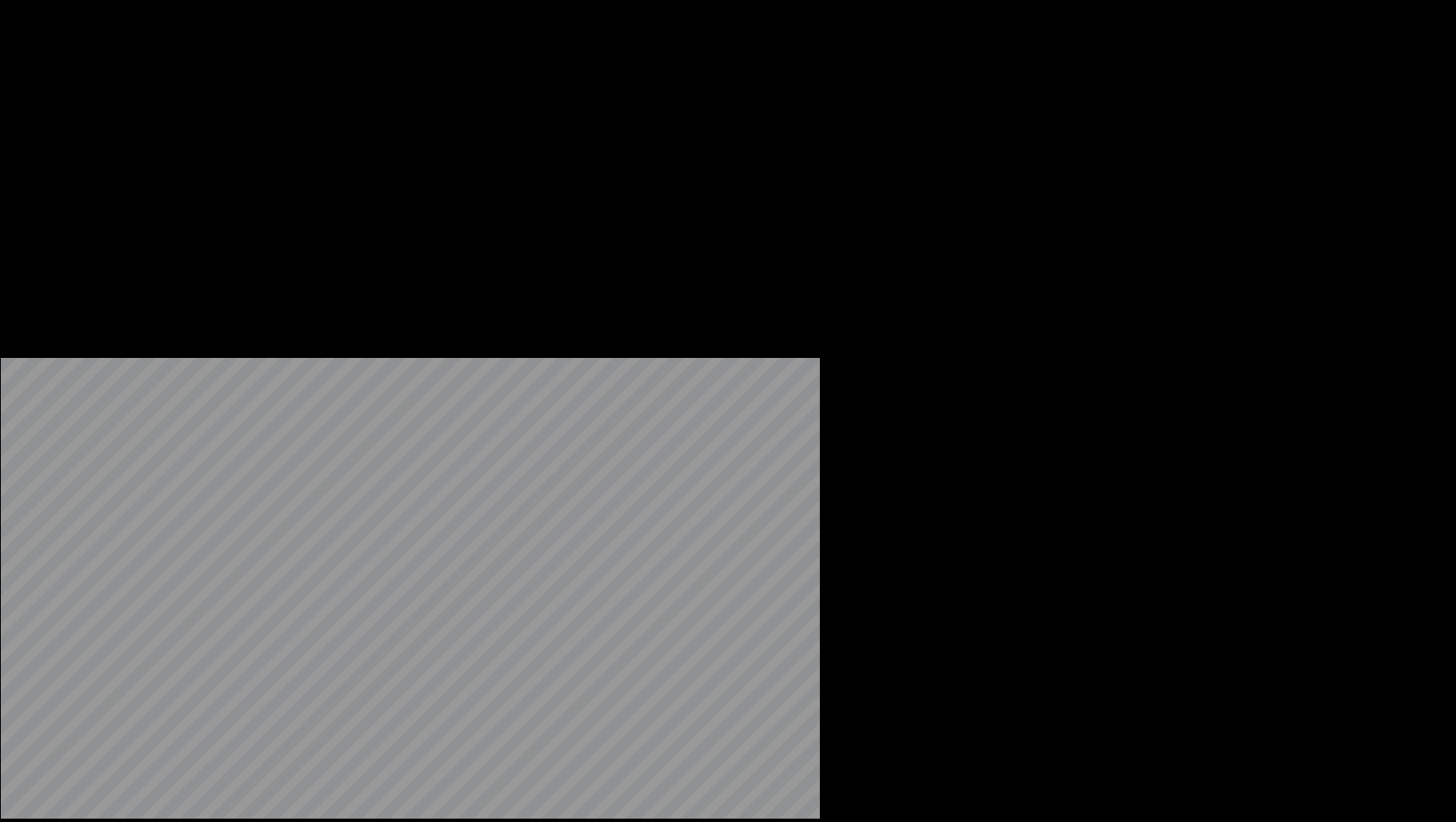
click at [148, 142] on button "Edit" at bounding box center [142, 130] width 56 height 24
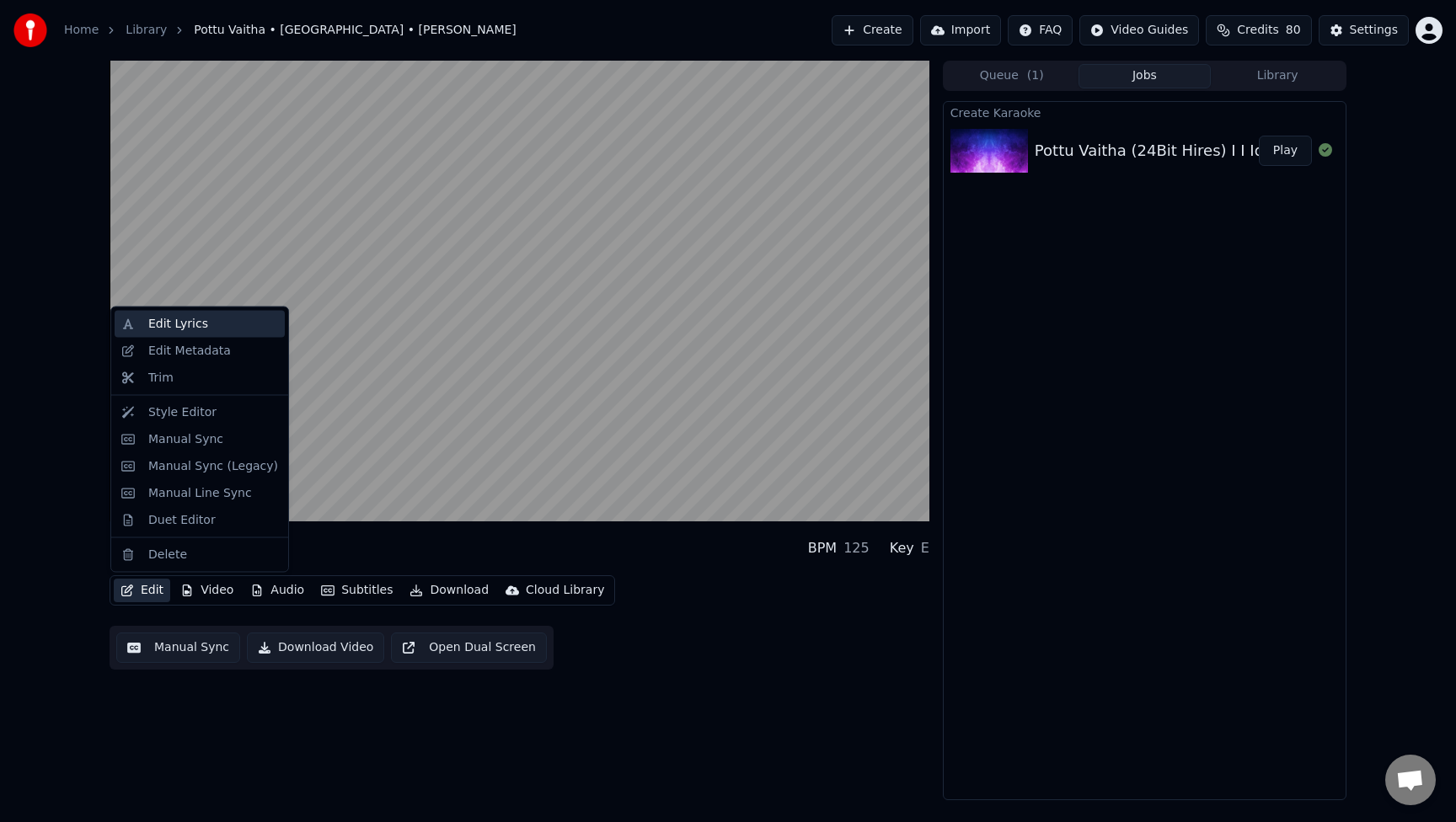
click at [204, 325] on div "Edit Lyrics" at bounding box center [213, 325] width 130 height 17
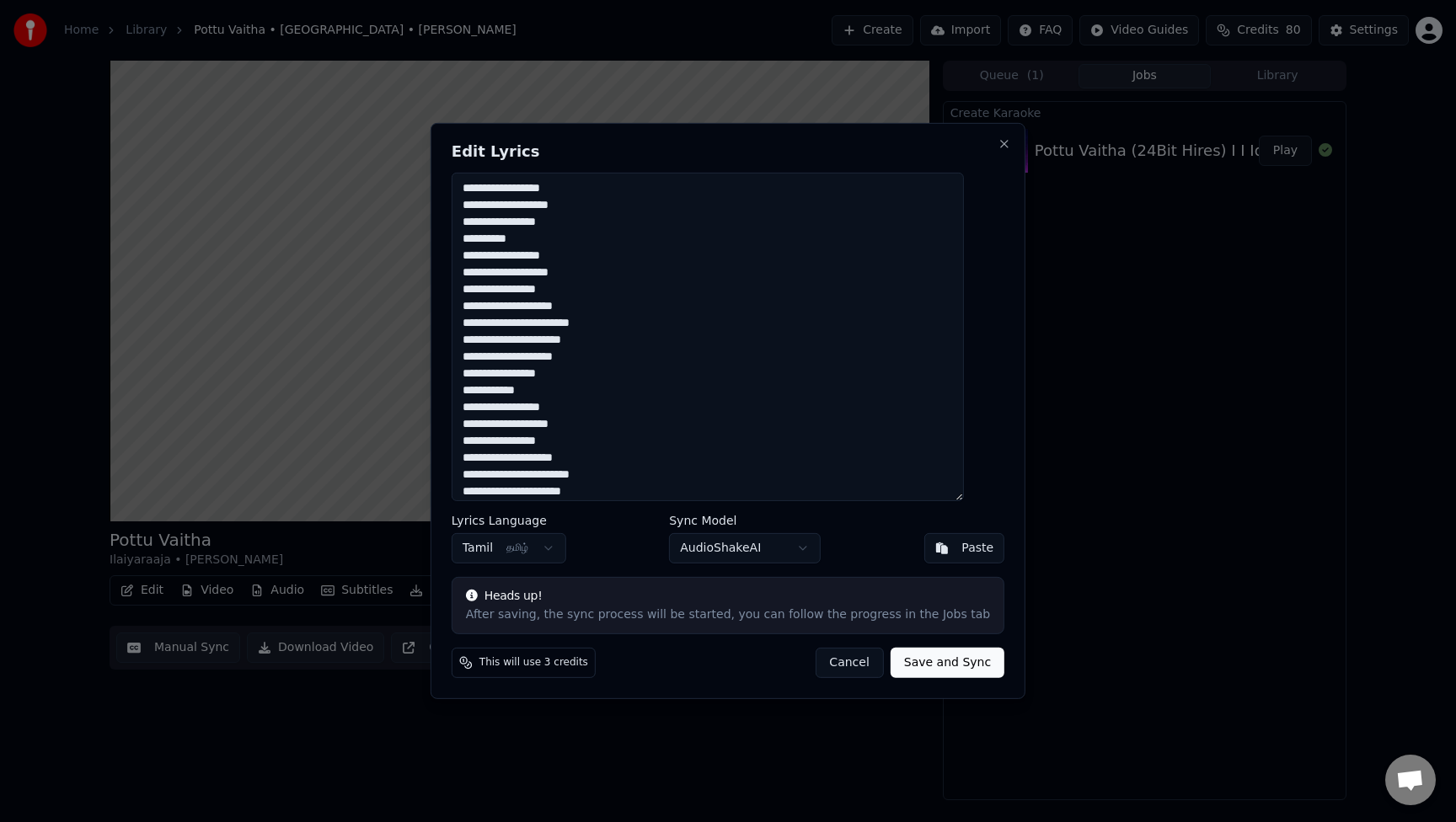
click at [834, 667] on button "Cancel" at bounding box center [849, 662] width 68 height 30
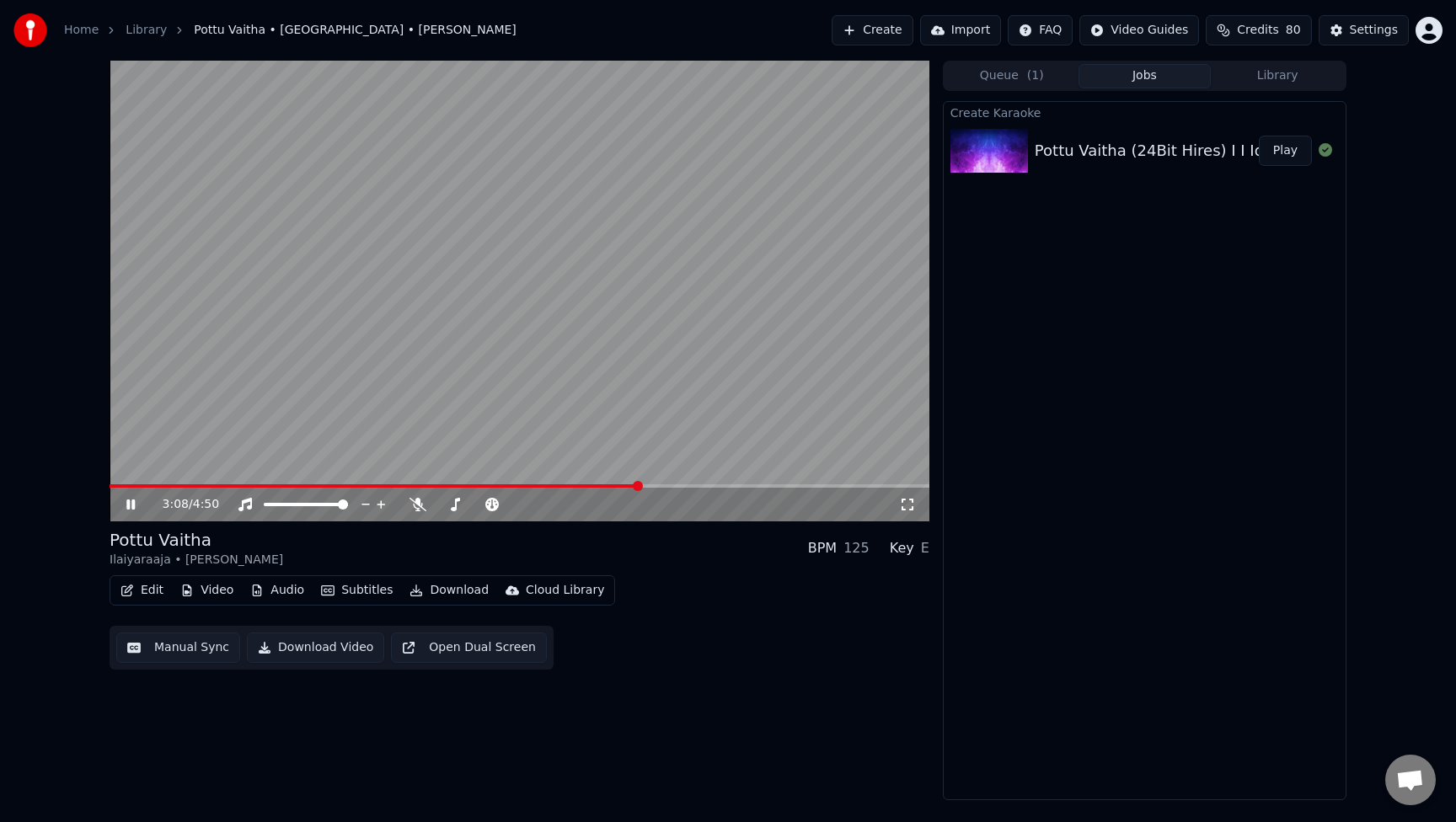
click at [1297, 86] on button "Library" at bounding box center [1277, 76] width 133 height 25
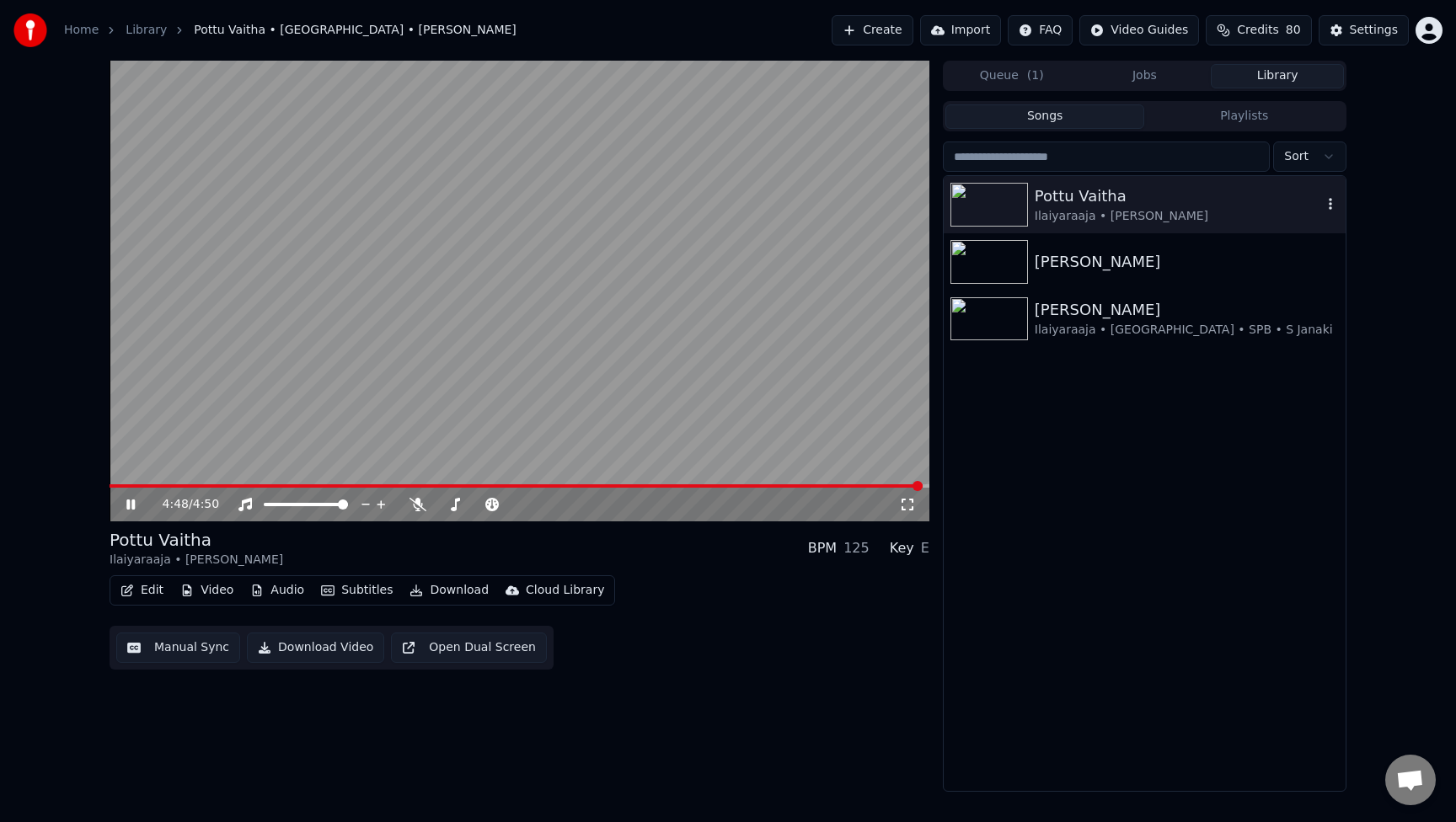
click at [1325, 203] on icon "button" at bounding box center [1330, 204] width 17 height 14
click at [1319, 291] on div "Open Directory" at bounding box center [1334, 290] width 130 height 27
click at [1276, 79] on button "Library" at bounding box center [1277, 76] width 133 height 25
click at [1337, 214] on div "Pottu [PERSON_NAME] • [PERSON_NAME]" at bounding box center [1145, 204] width 402 height 57
click at [1332, 201] on icon "button" at bounding box center [1330, 204] width 17 height 14
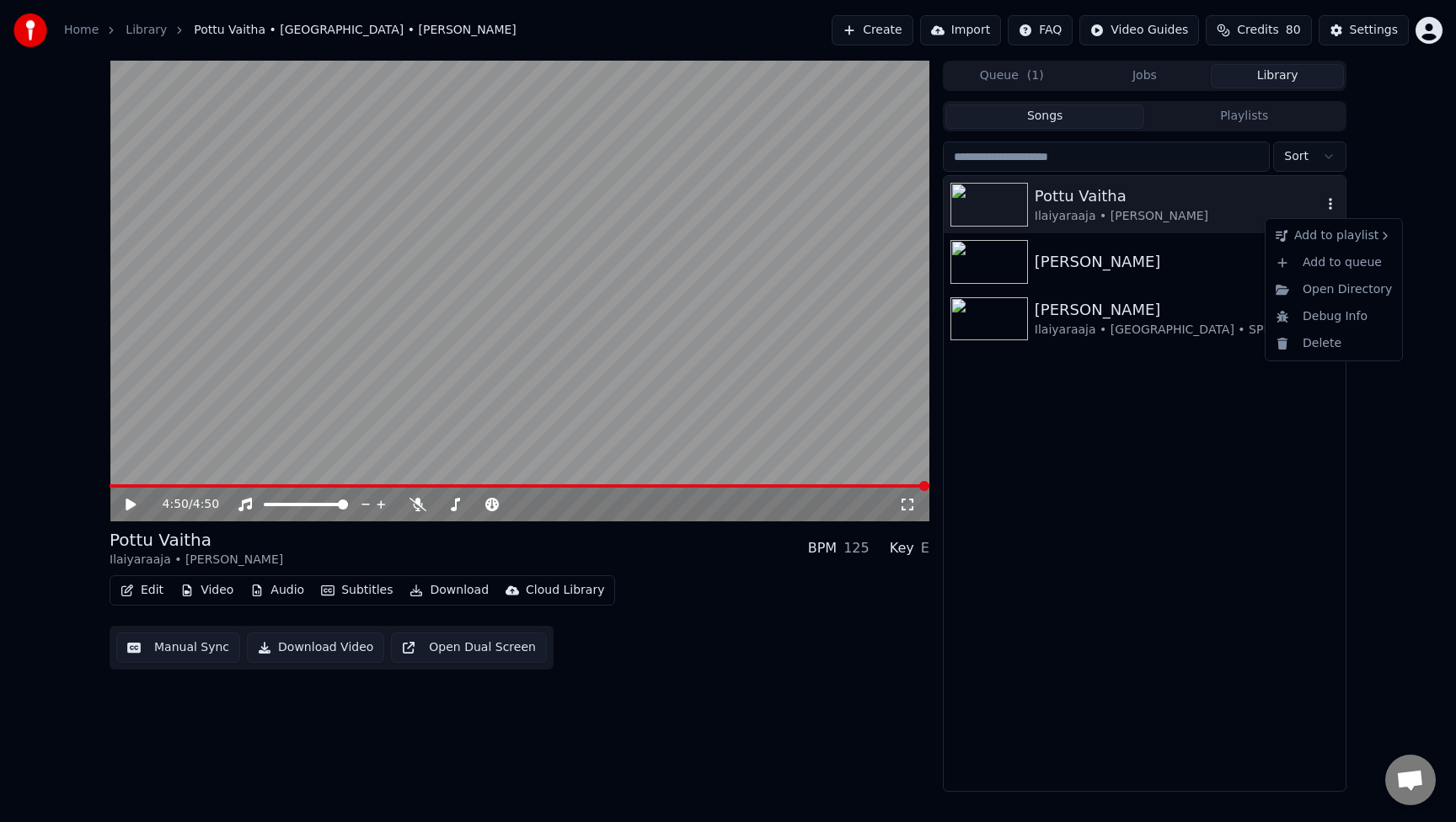
click at [1201, 186] on div "Pottu Vaitha" at bounding box center [1178, 197] width 287 height 24
click at [1025, 75] on button "Queue ( 1 )" at bounding box center [1012, 76] width 133 height 25
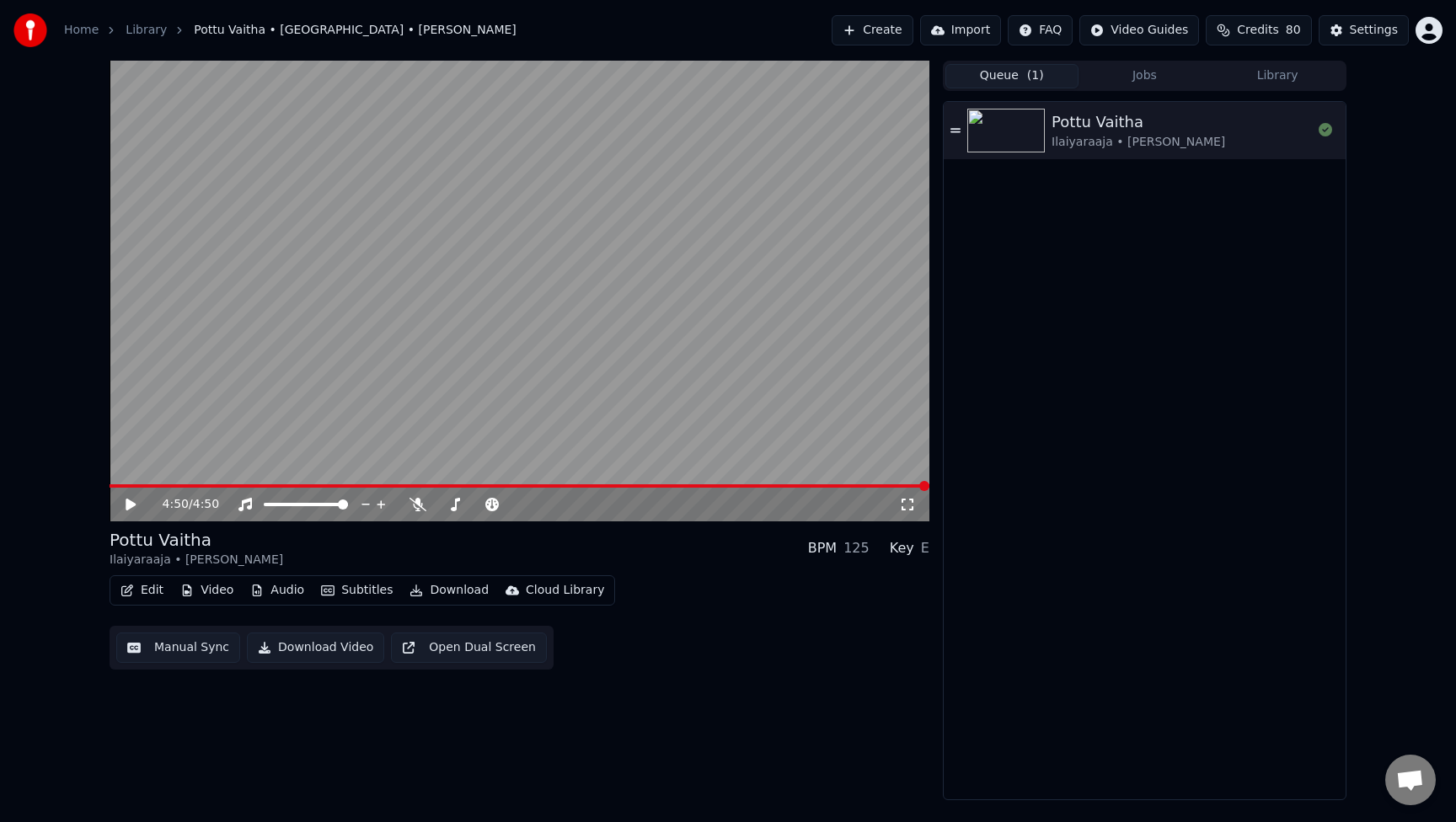
click at [1089, 130] on div "Pottu Vaitha" at bounding box center [1138, 122] width 174 height 24
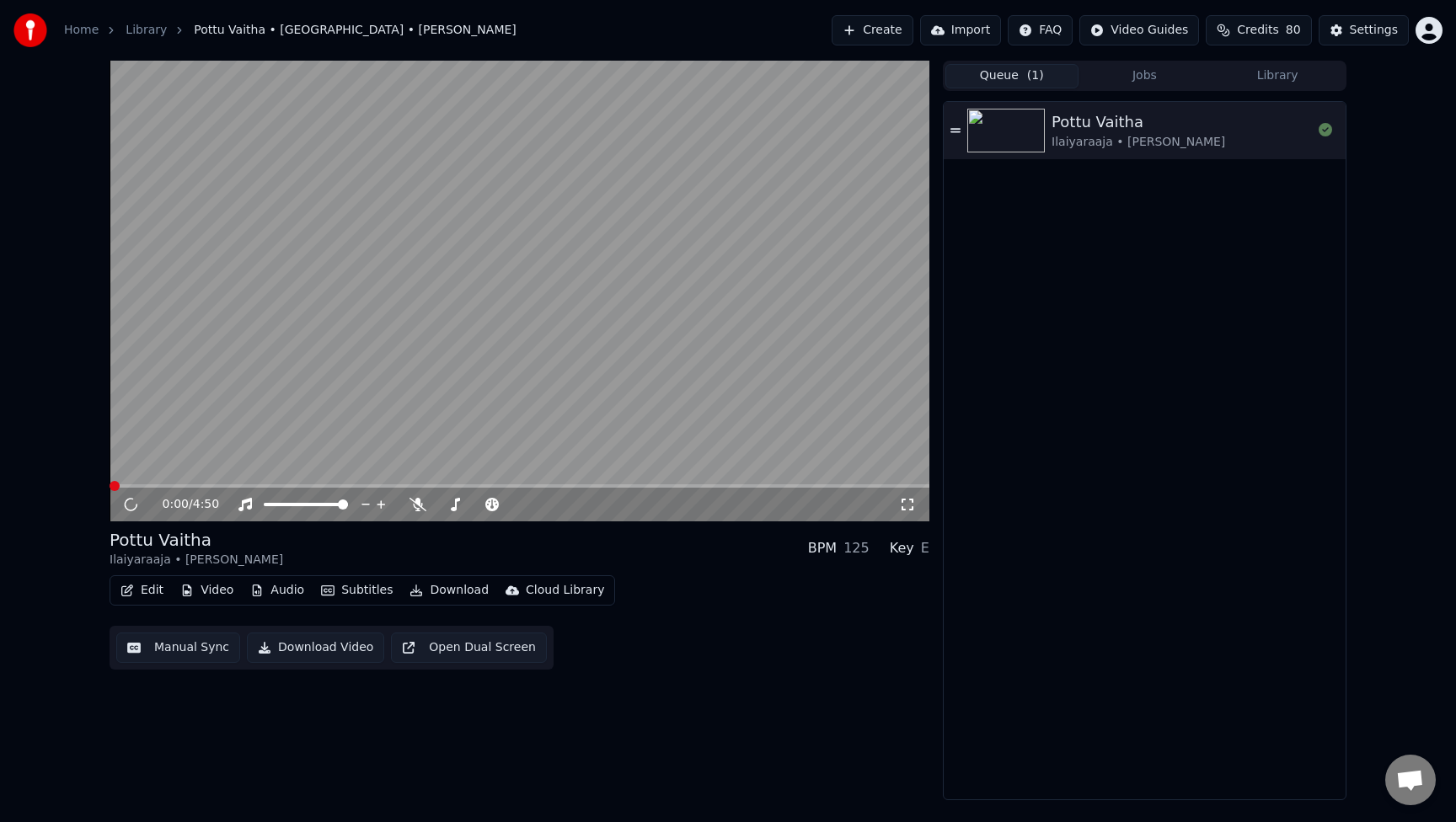
click at [1089, 130] on div "Pottu Vaitha" at bounding box center [1138, 122] width 174 height 24
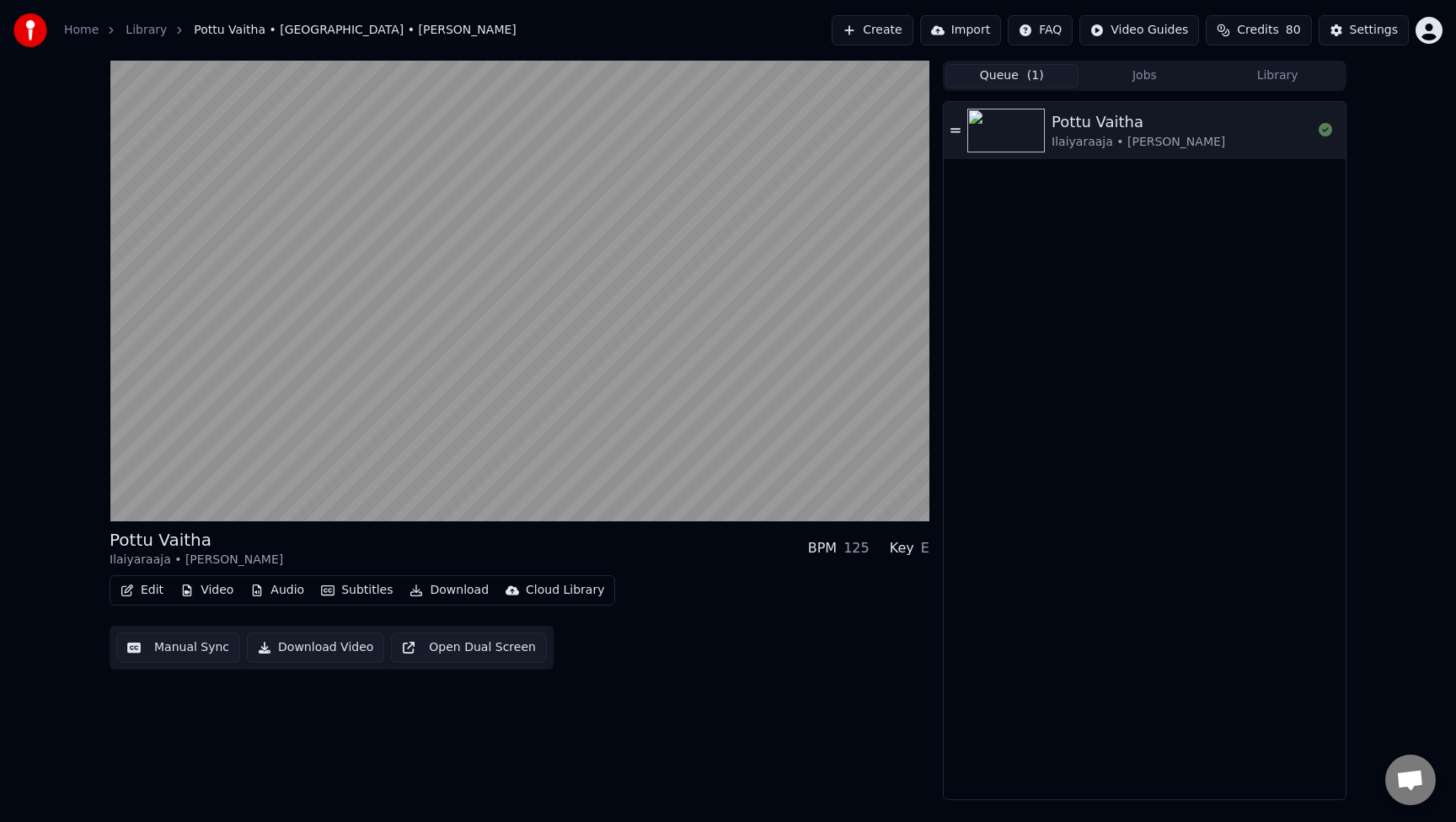
click at [1284, 145] on div "Pottu [PERSON_NAME] • [PERSON_NAME]" at bounding box center [1182, 130] width 261 height 40
click at [1110, 74] on button "Jobs" at bounding box center [1146, 76] width 133 height 25
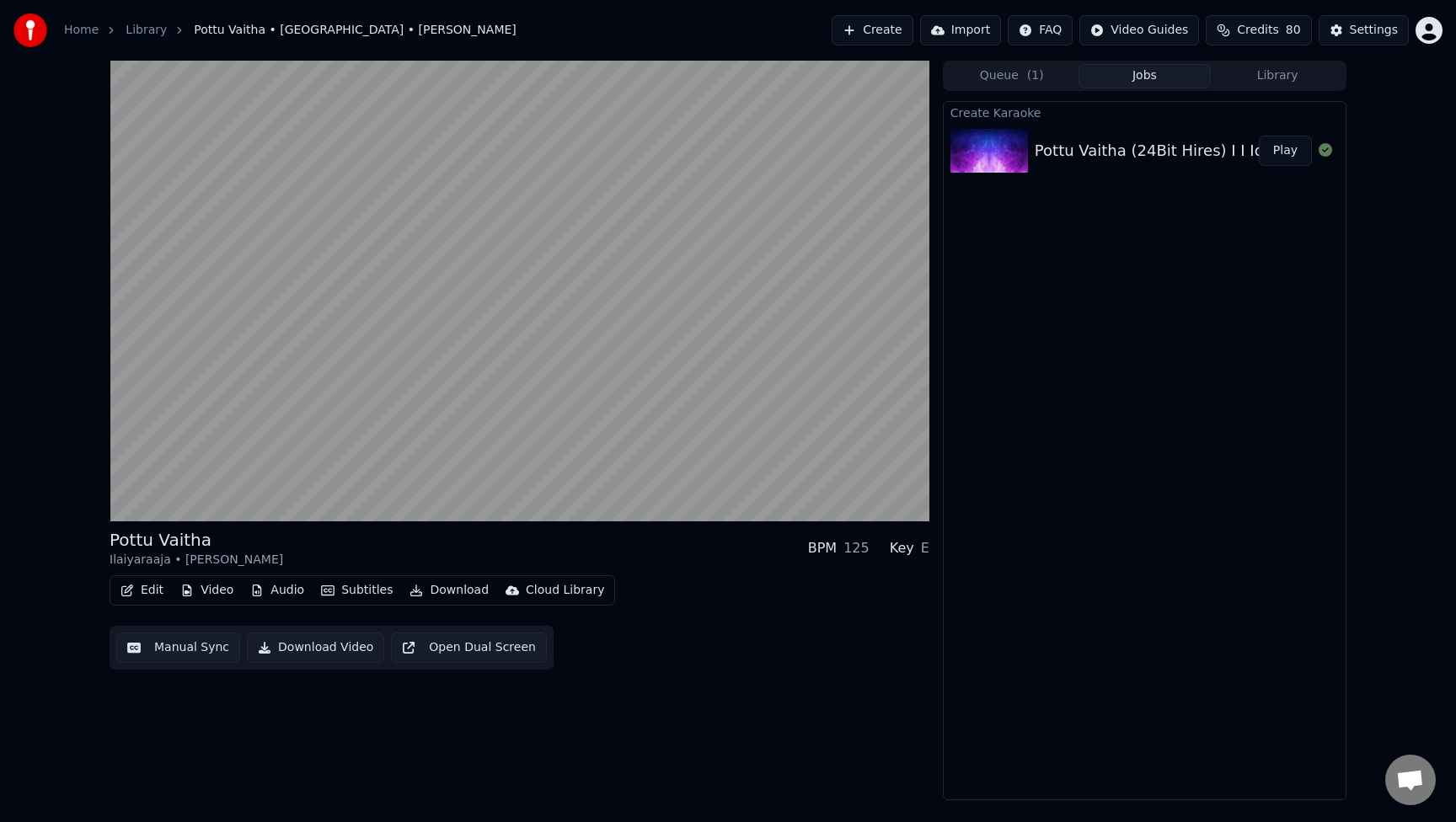
click at [1295, 84] on button "Library" at bounding box center [1277, 76] width 133 height 25
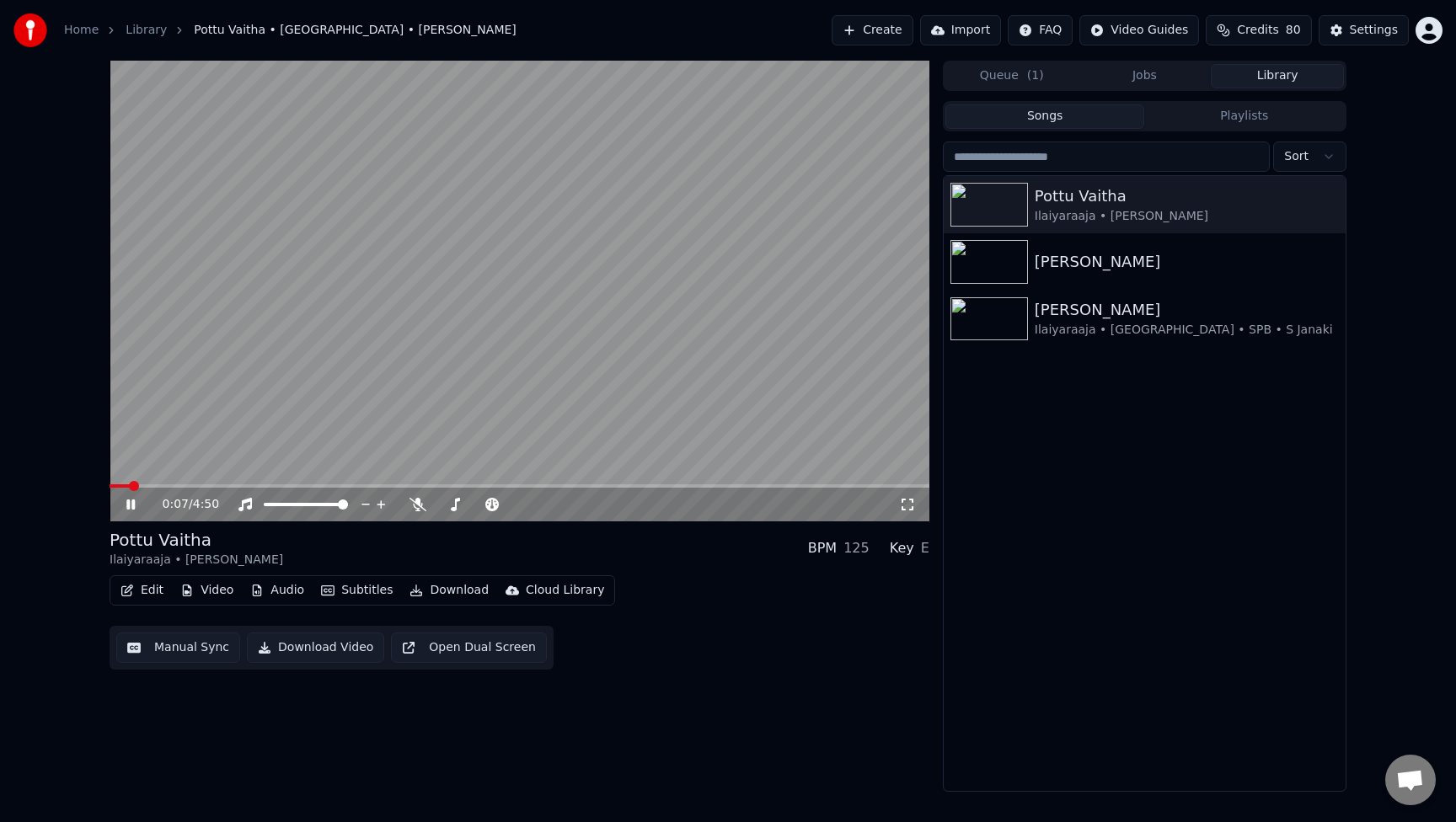
click at [453, 584] on button "Download" at bounding box center [449, 590] width 92 height 24
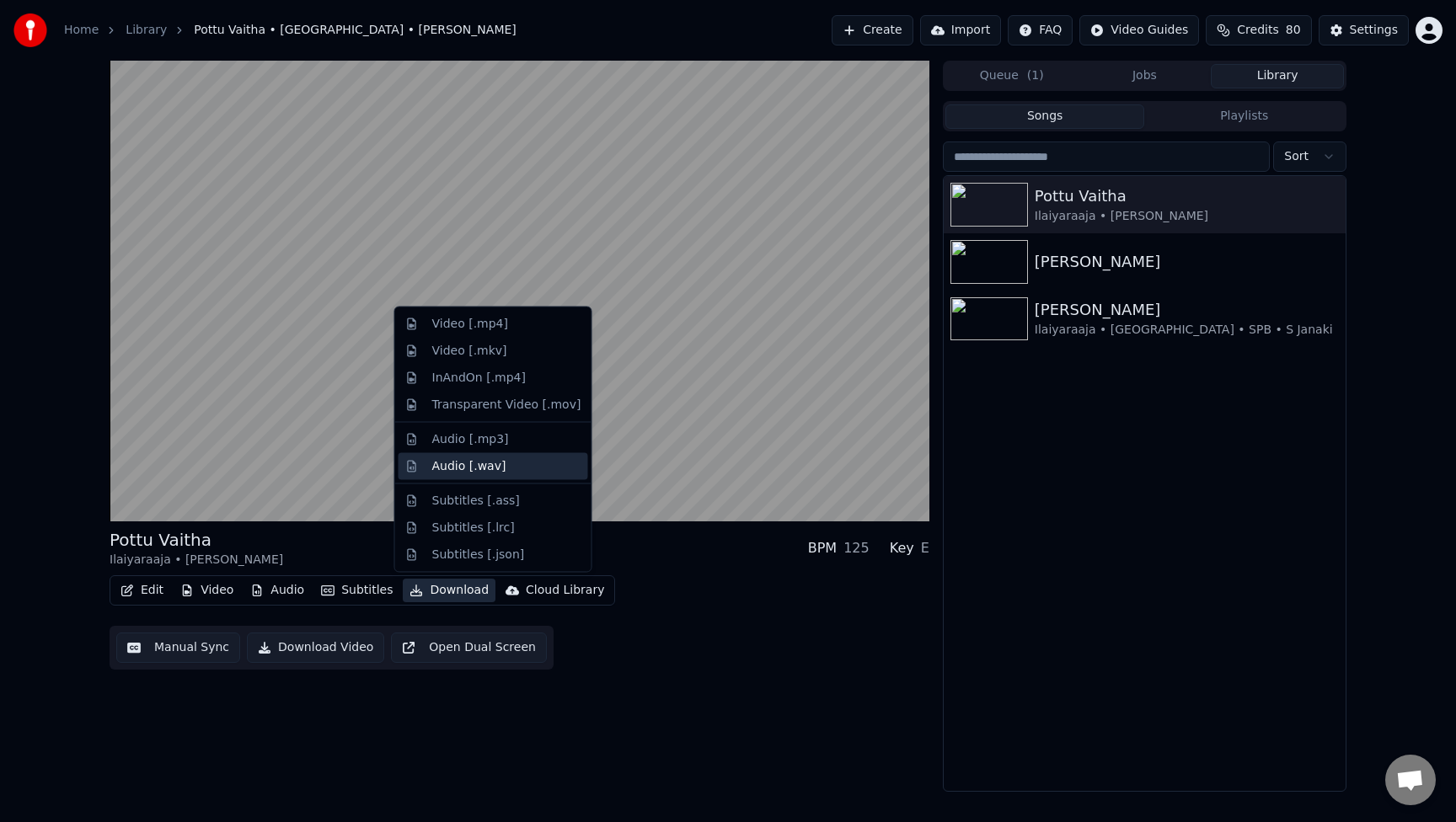
click at [496, 465] on div "Audio [.wav]" at bounding box center [469, 466] width 74 height 17
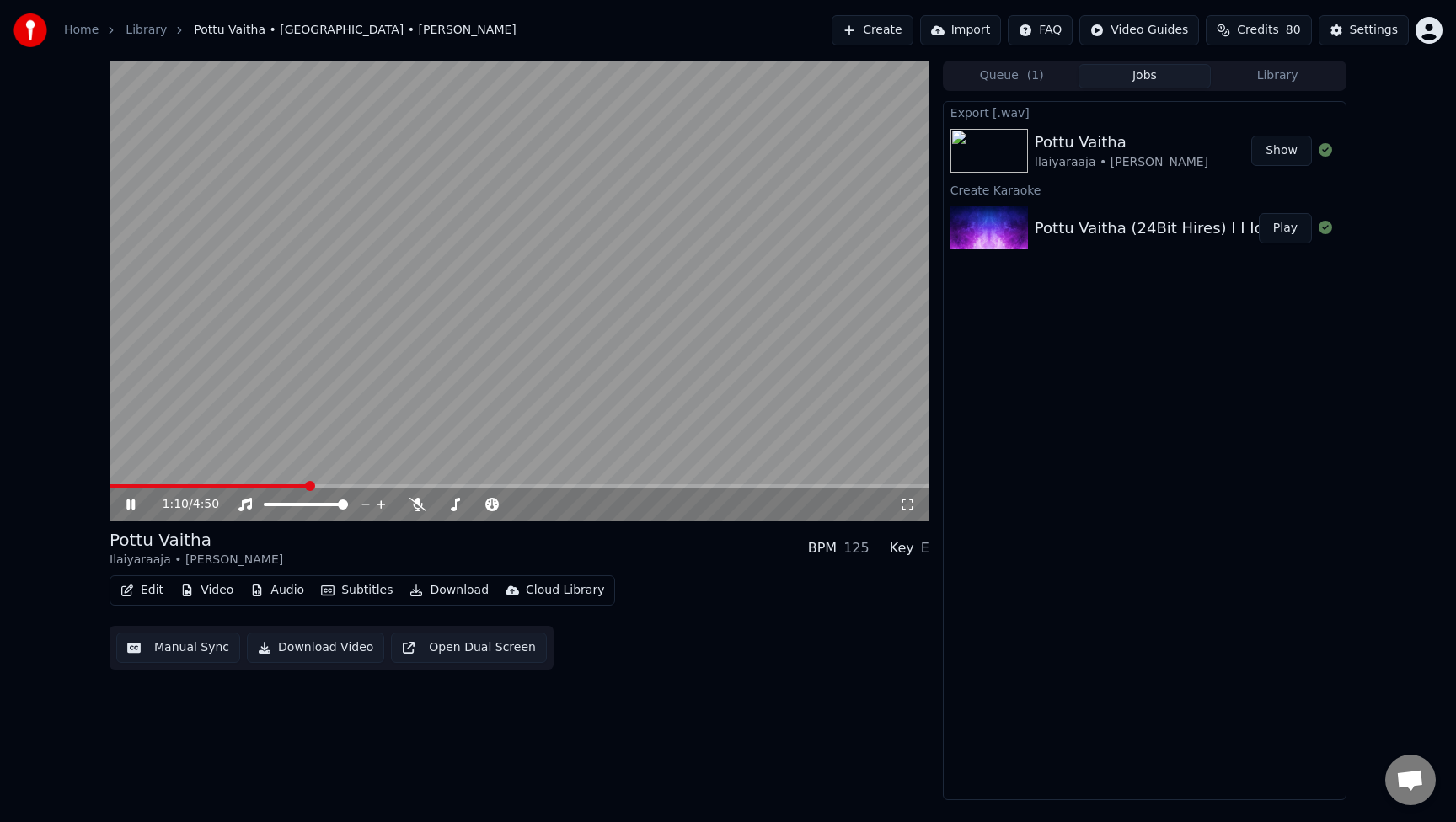
click at [134, 504] on icon at bounding box center [131, 504] width 9 height 10
